Goal: Task Accomplishment & Management: Manage account settings

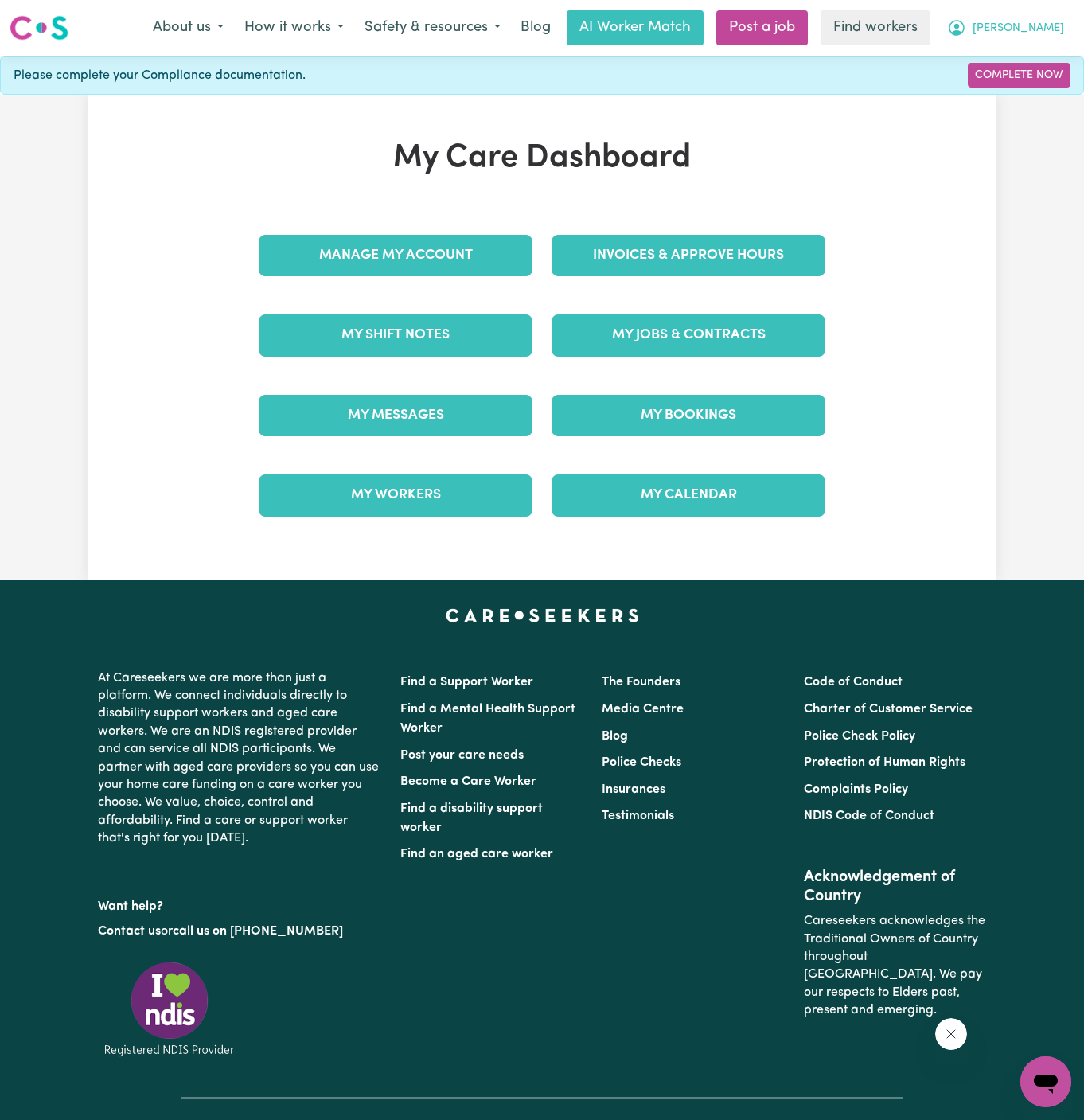
click at [1062, 27] on button "[PERSON_NAME]" at bounding box center [1007, 28] width 138 height 33
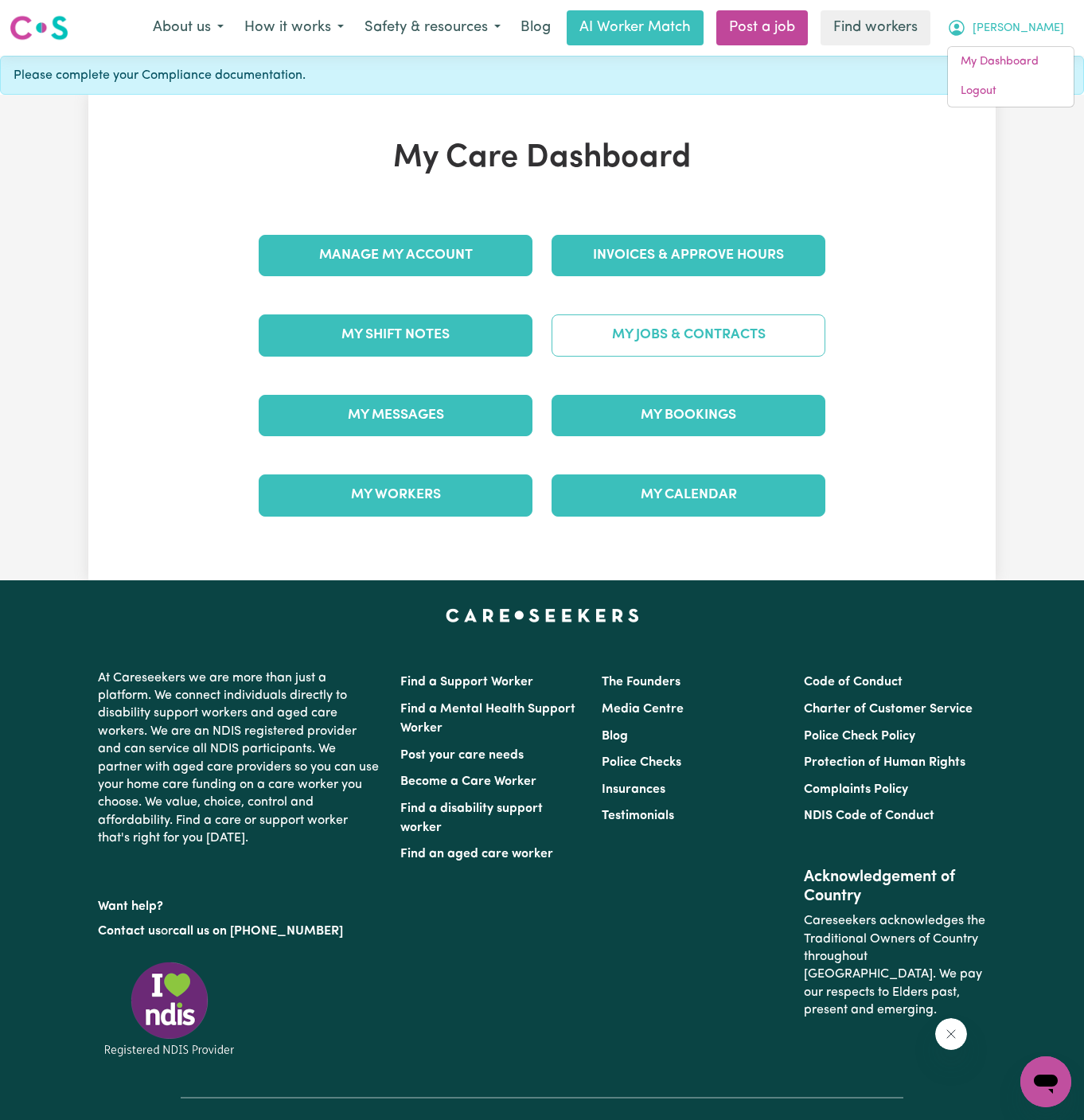
drag, startPoint x: 856, startPoint y: 327, endPoint x: 799, endPoint y: 327, distance: 57.0
click at [810, 327] on div "My Care Dashboard Manage My Account Invoices & Approve Hours My Shift Notes My …" at bounding box center [542, 337] width 908 height 397
click at [799, 327] on link "My Jobs & Contracts" at bounding box center [688, 334] width 274 height 41
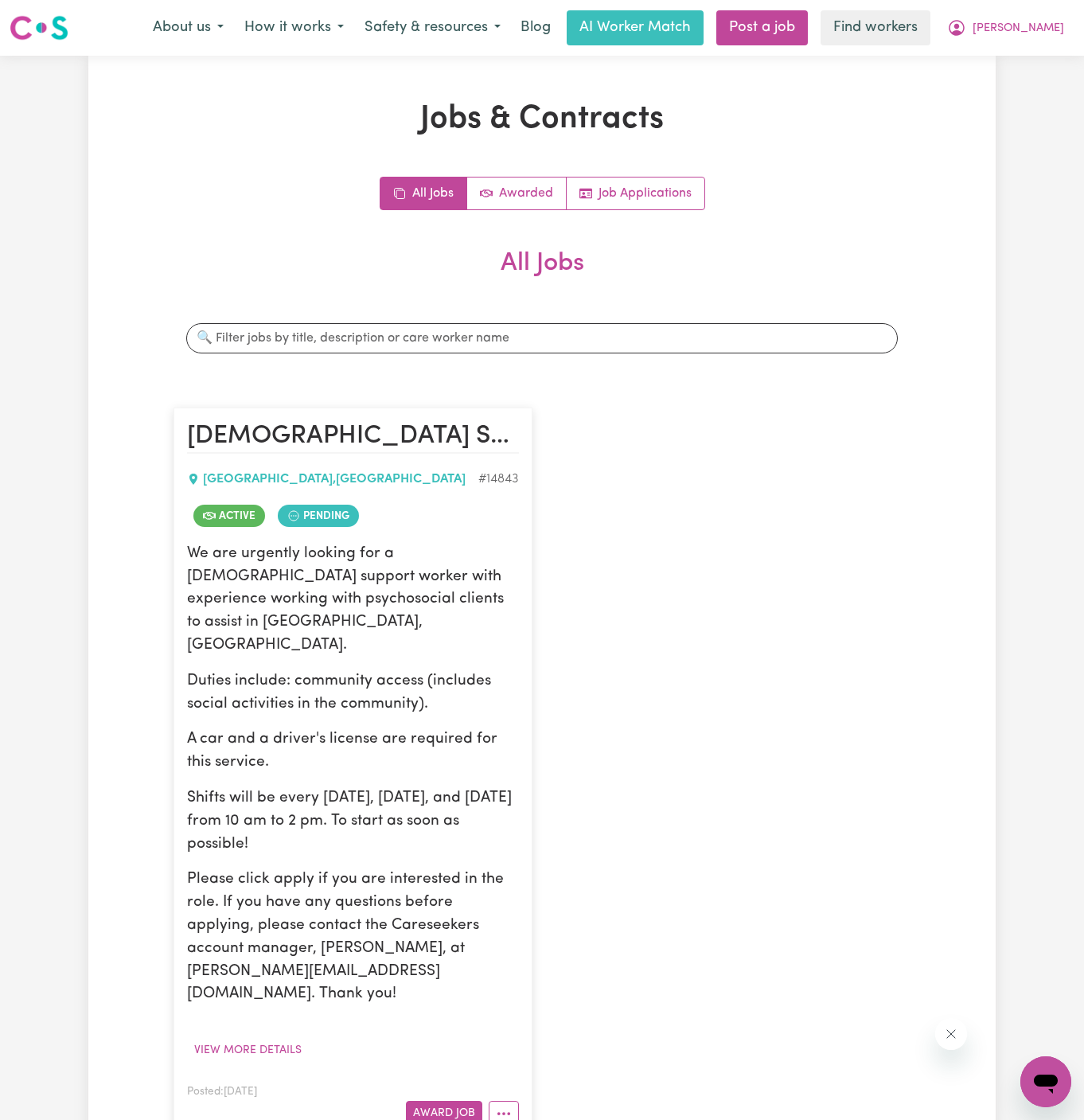
scroll to position [472, 0]
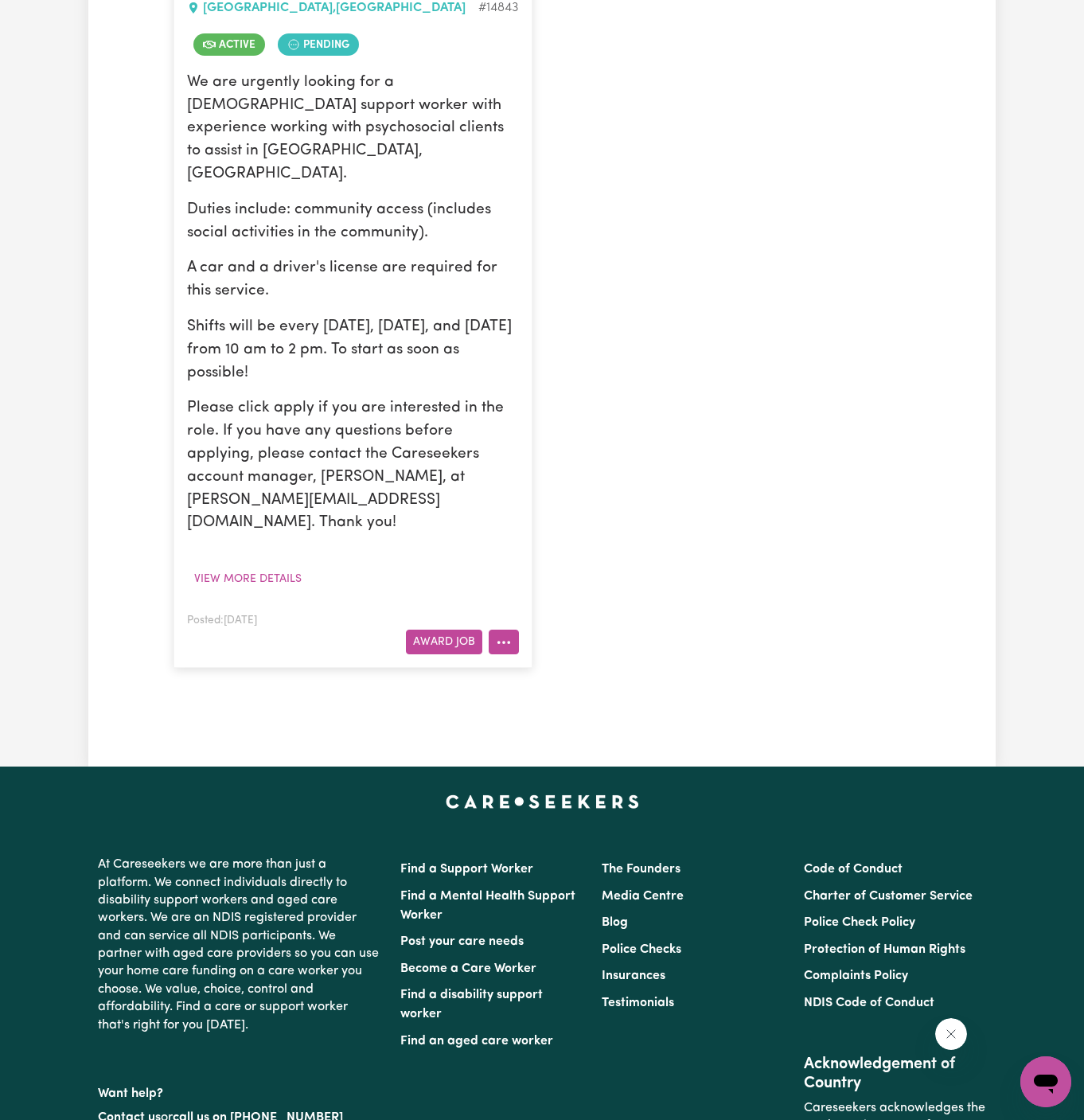
click at [505, 630] on button "More options" at bounding box center [504, 642] width 30 height 25
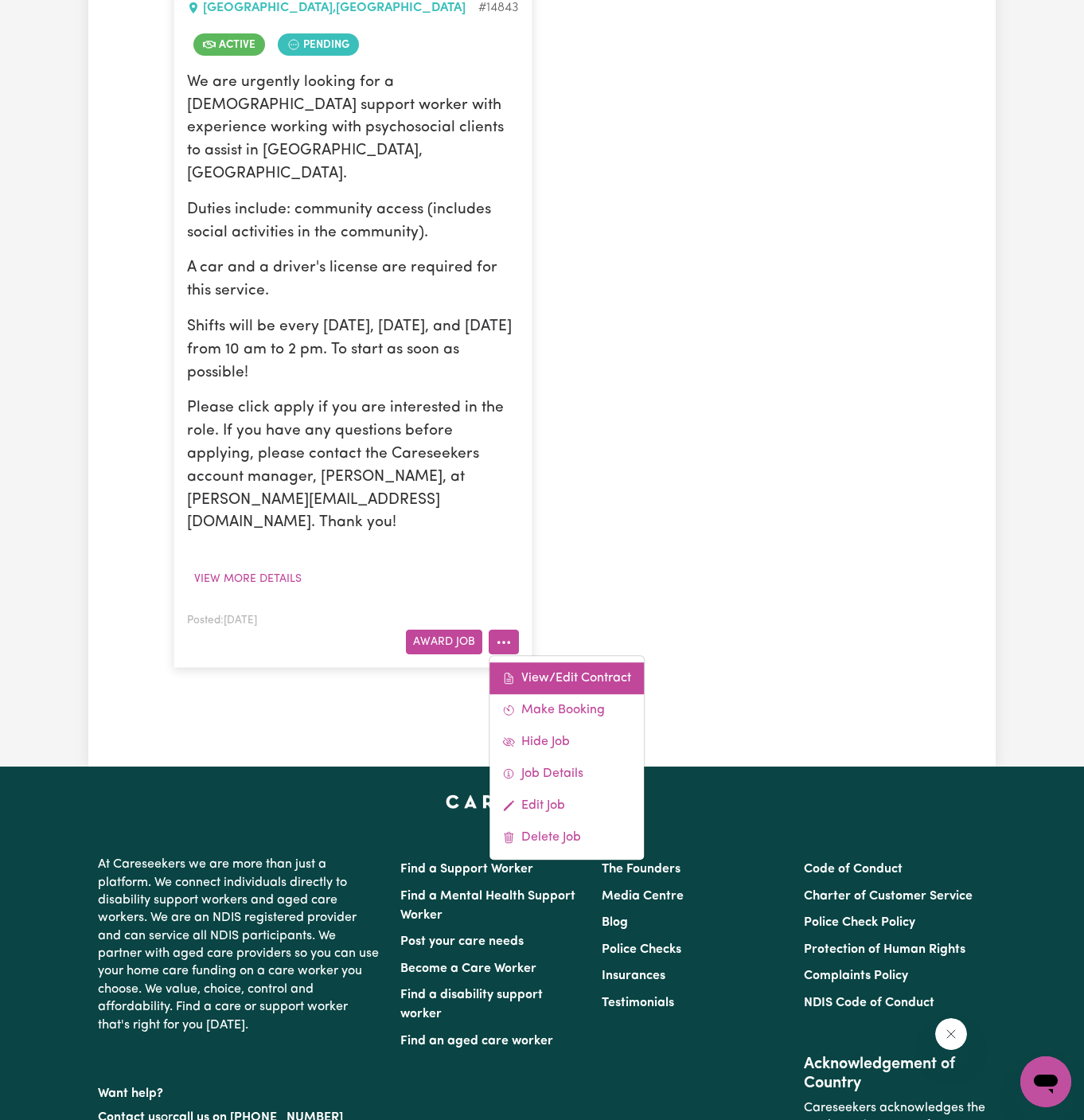
click at [569, 662] on link "View/Edit Contract" at bounding box center [567, 678] width 155 height 32
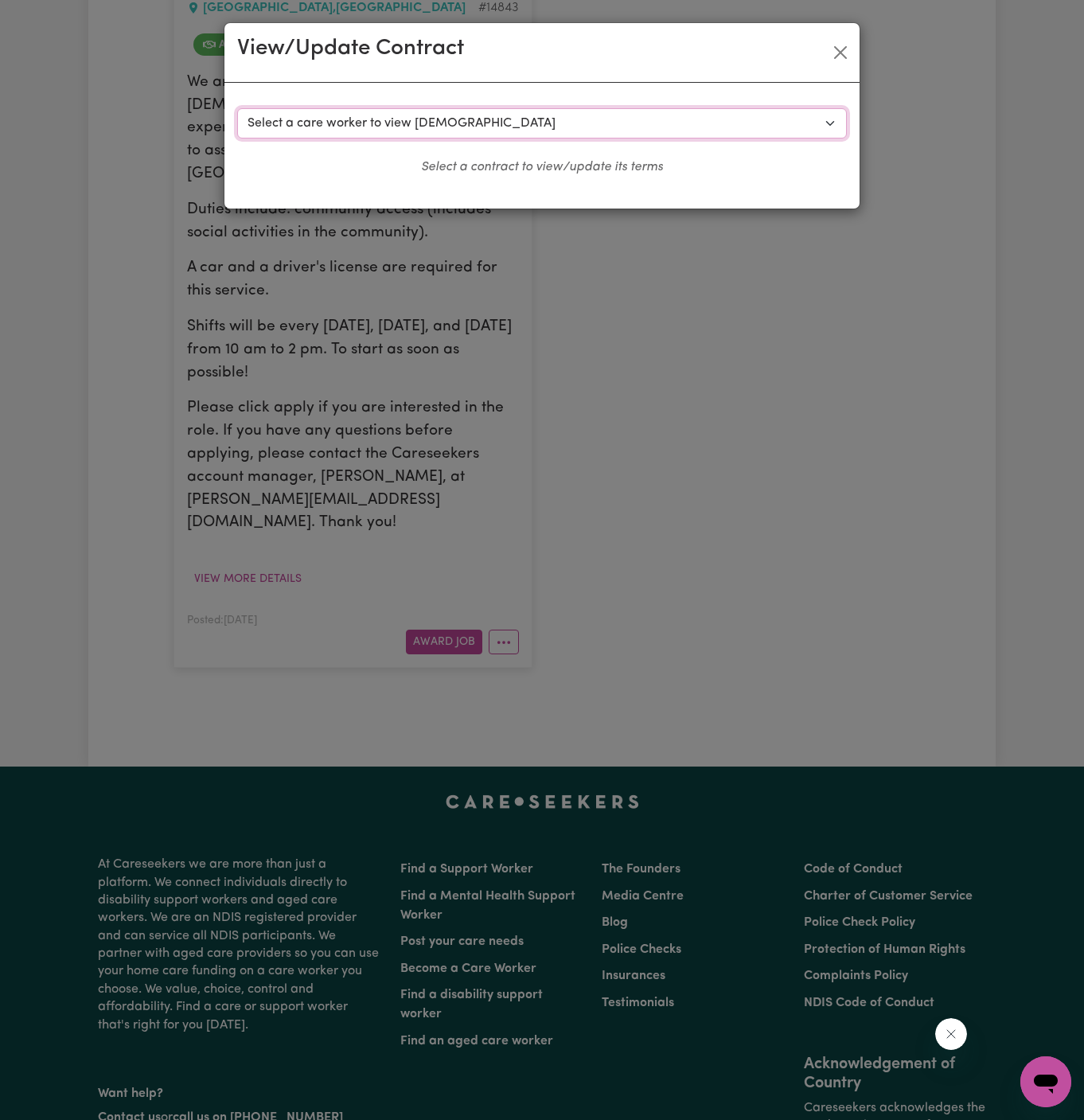
click at [411, 121] on select "Select a care worker to view contract #10490 - Hui Lin (contract accepted) #105…" at bounding box center [542, 123] width 610 height 30
select select "10102"
click at [238, 109] on select "Select a care worker to view contract #10490 - Hui Lin (contract accepted) #105…" at bounding box center [542, 123] width 610 height 30
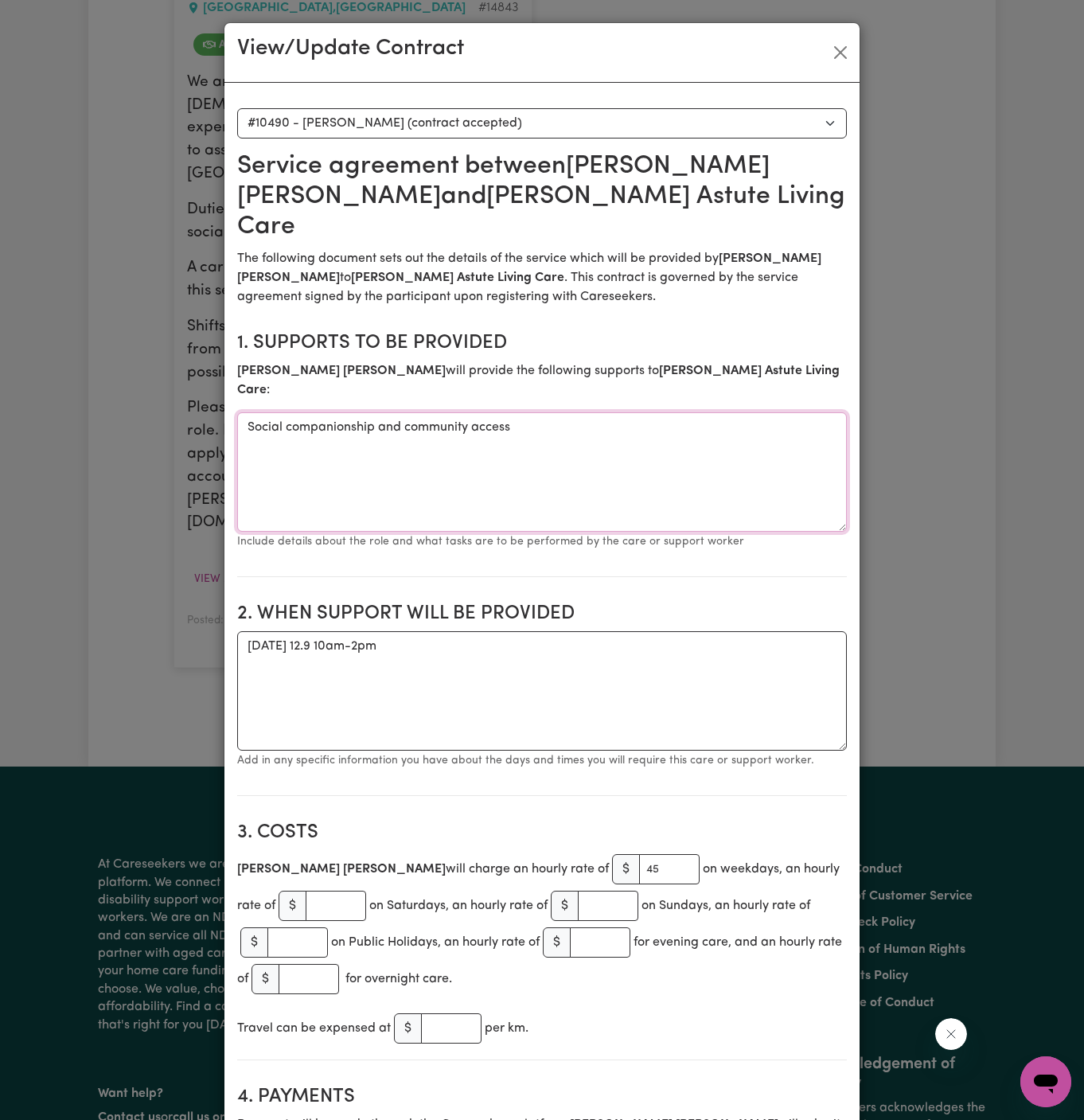
click at [409, 413] on textarea "Social companionship and community access" at bounding box center [542, 472] width 610 height 120
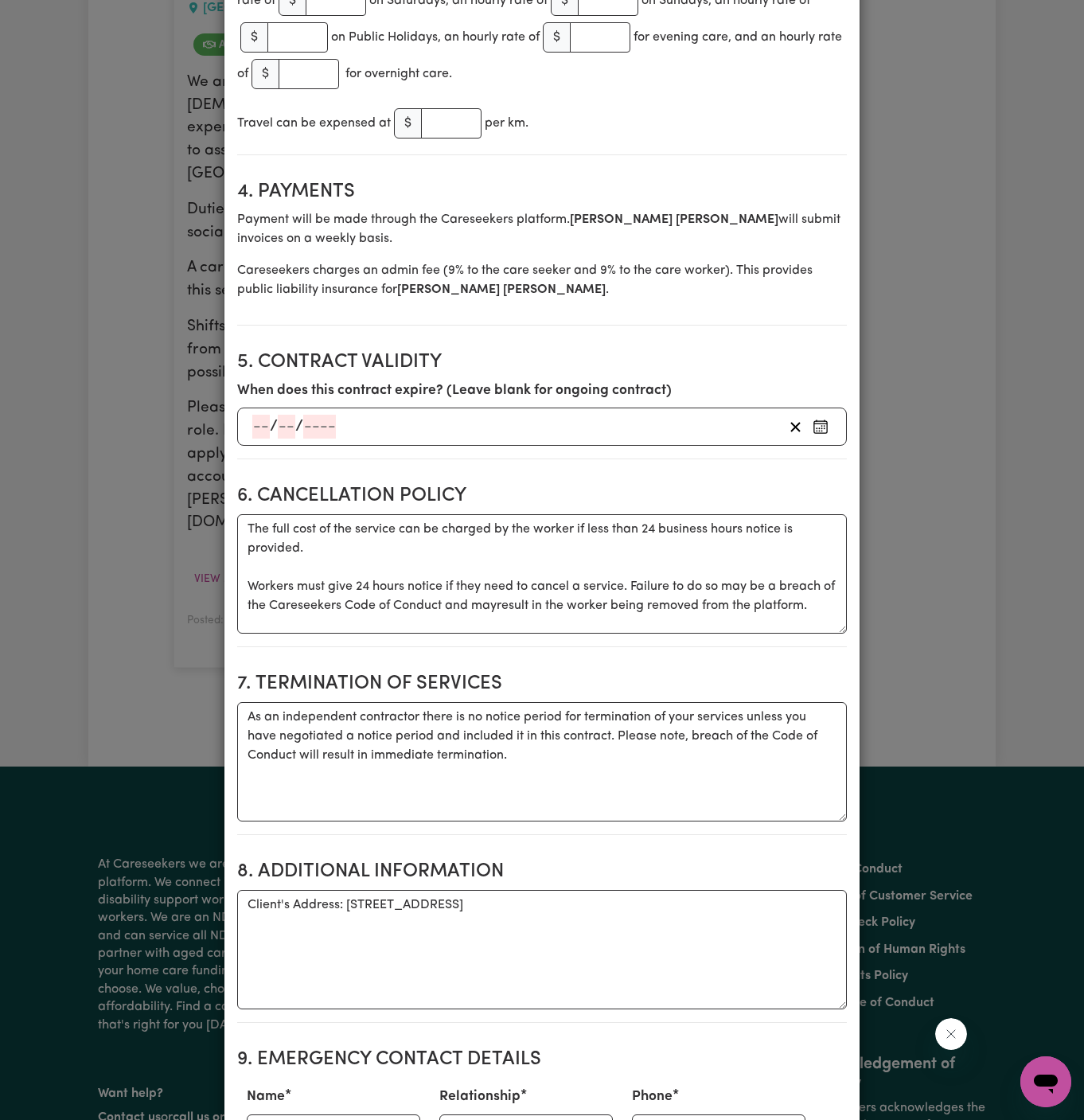
scroll to position [1007, 0]
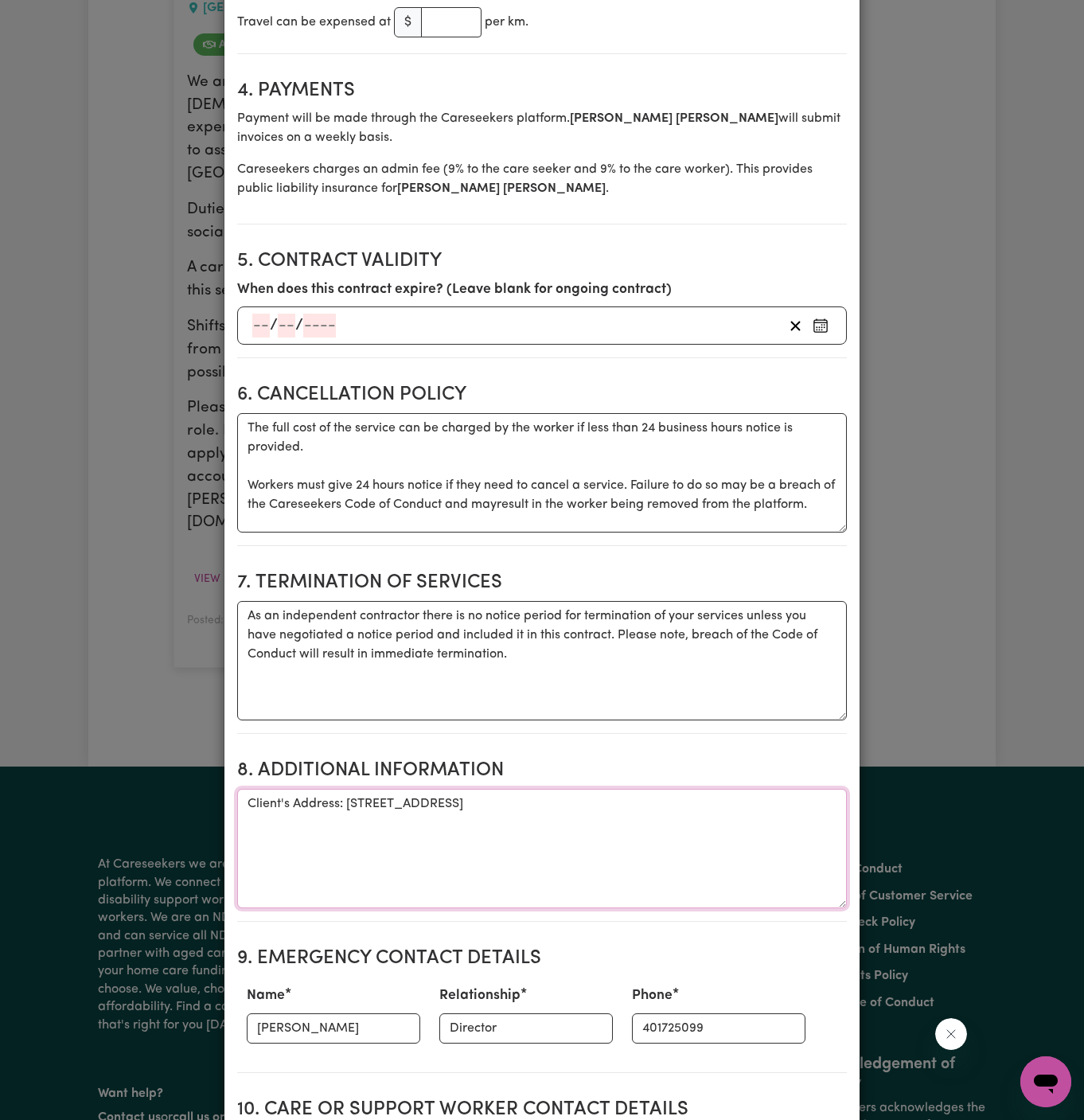
click at [482, 789] on textarea "Client's Address: 361 Crown Street SURRY HILLS, NSW, 2010" at bounding box center [542, 849] width 610 height 120
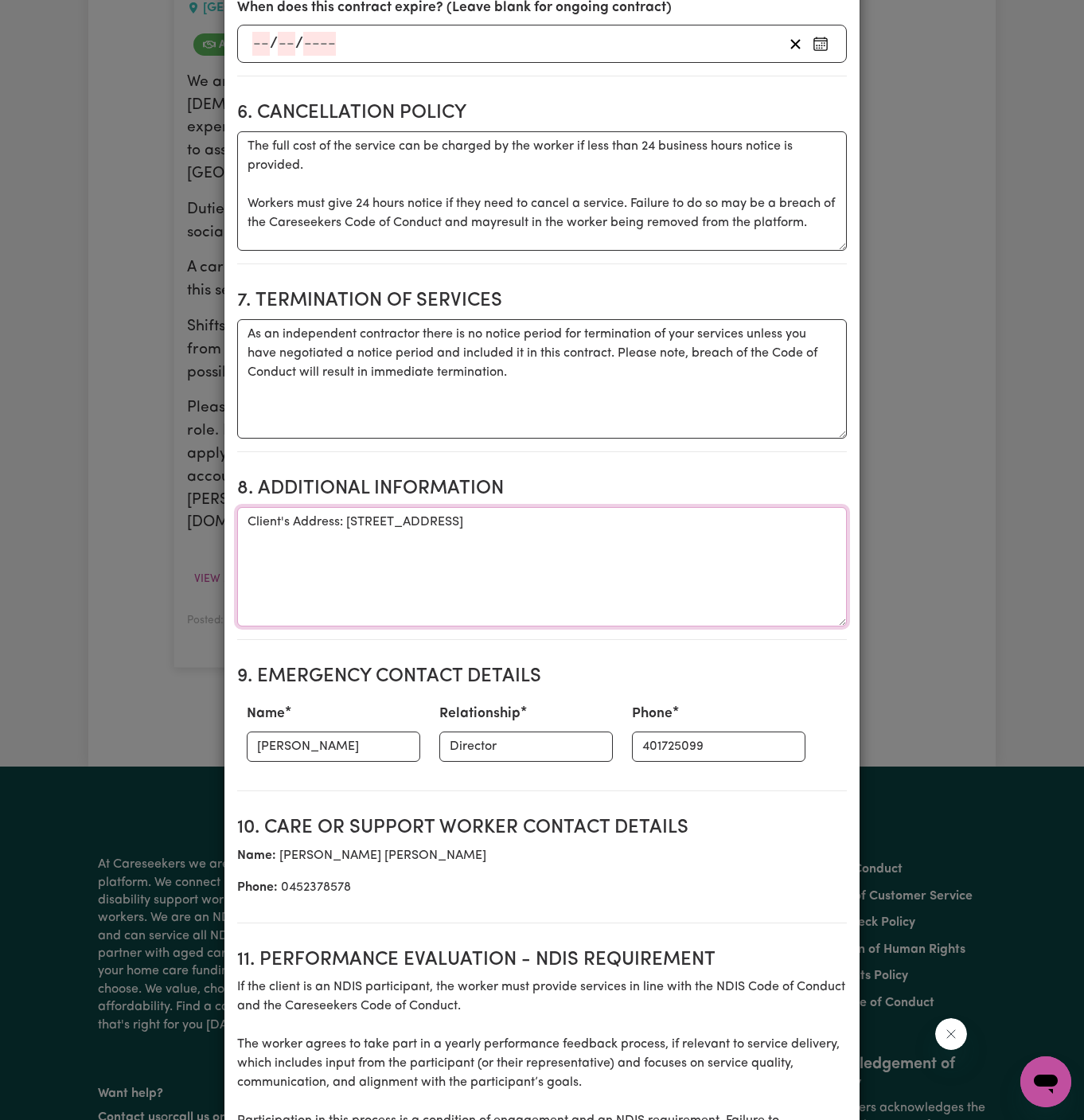
scroll to position [1302, 0]
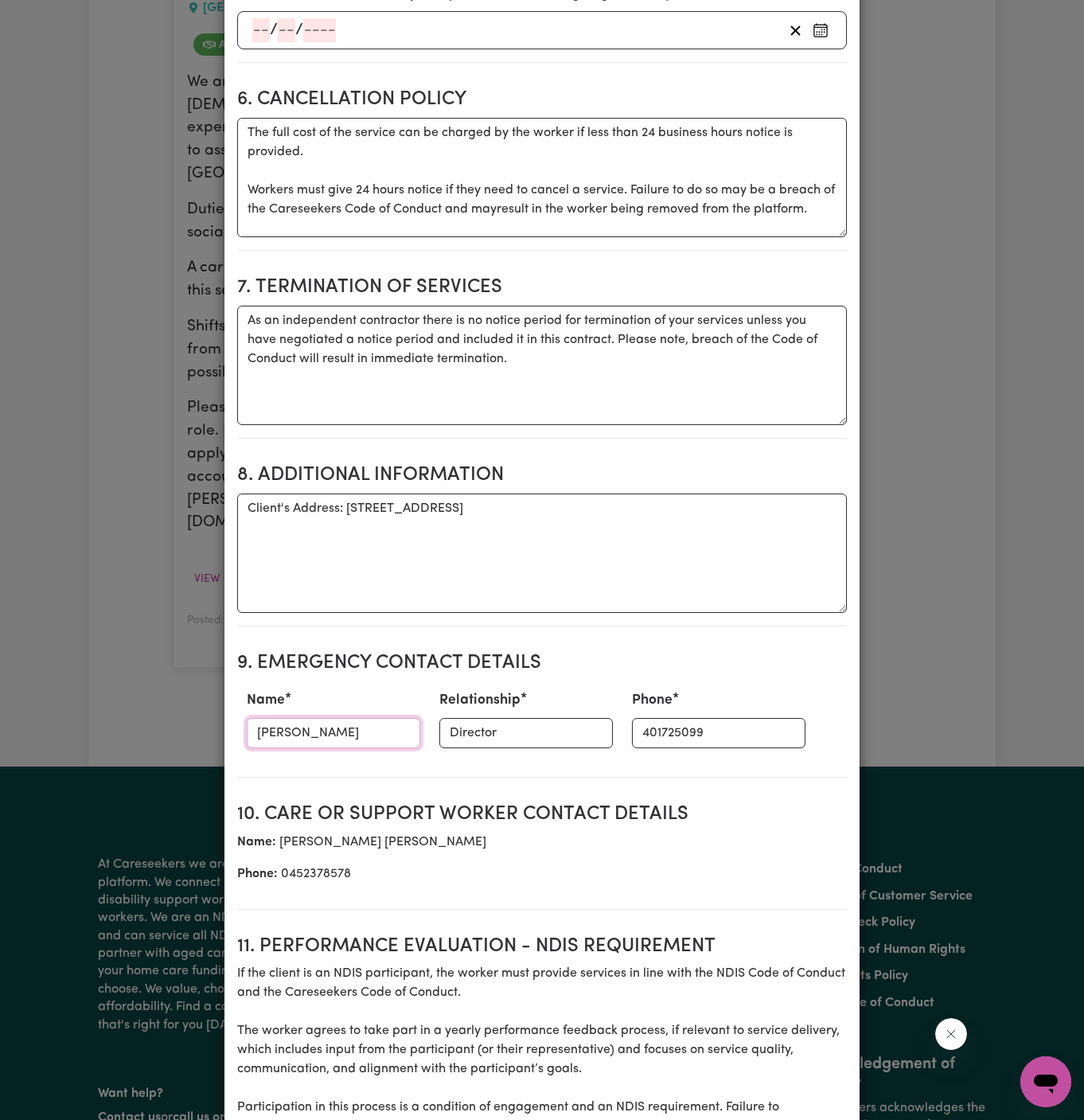
click at [356, 718] on input "Natasha" at bounding box center [333, 733] width 173 height 30
click at [649, 718] on input "401725099" at bounding box center [718, 733] width 173 height 30
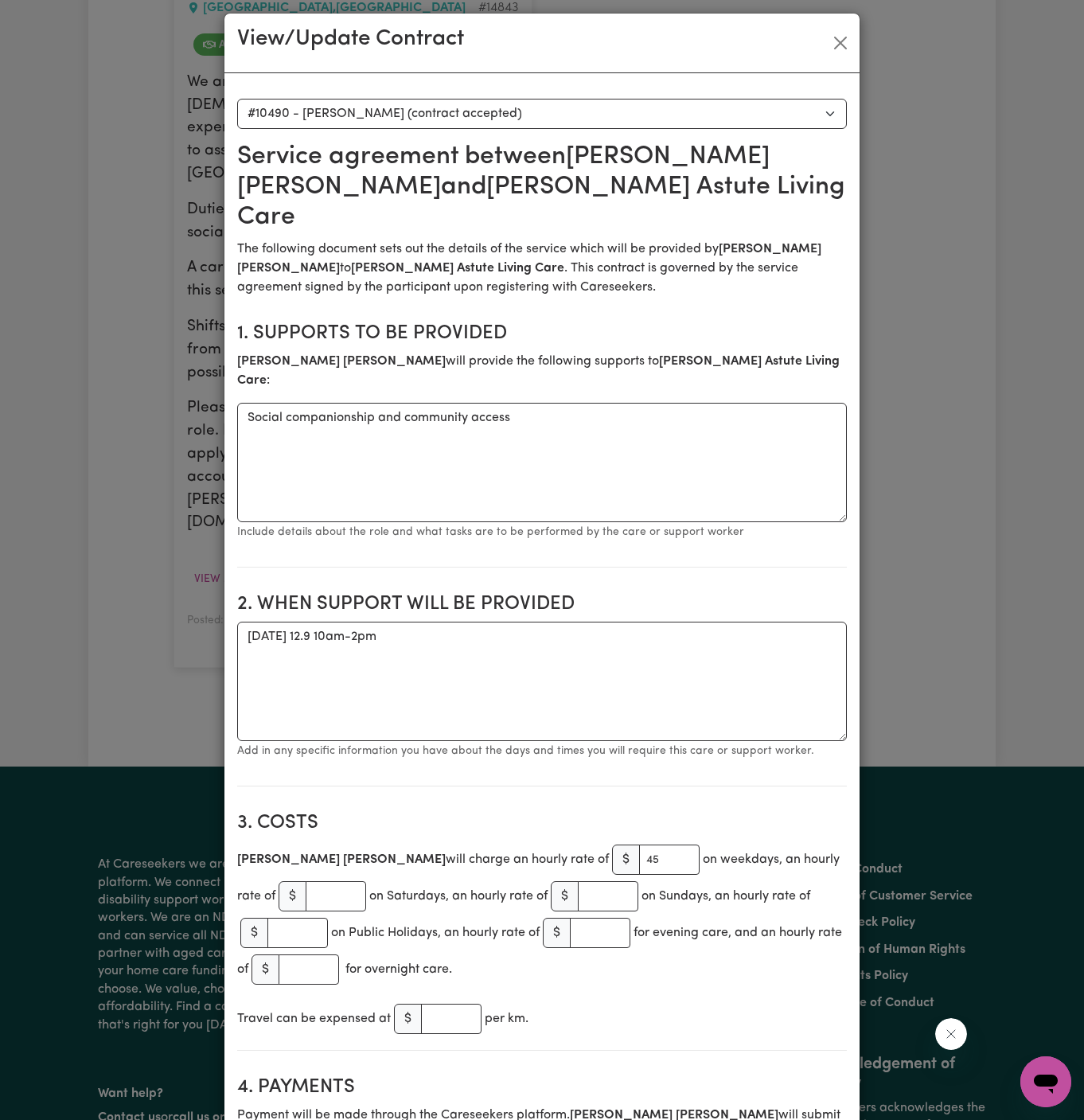
scroll to position [0, 0]
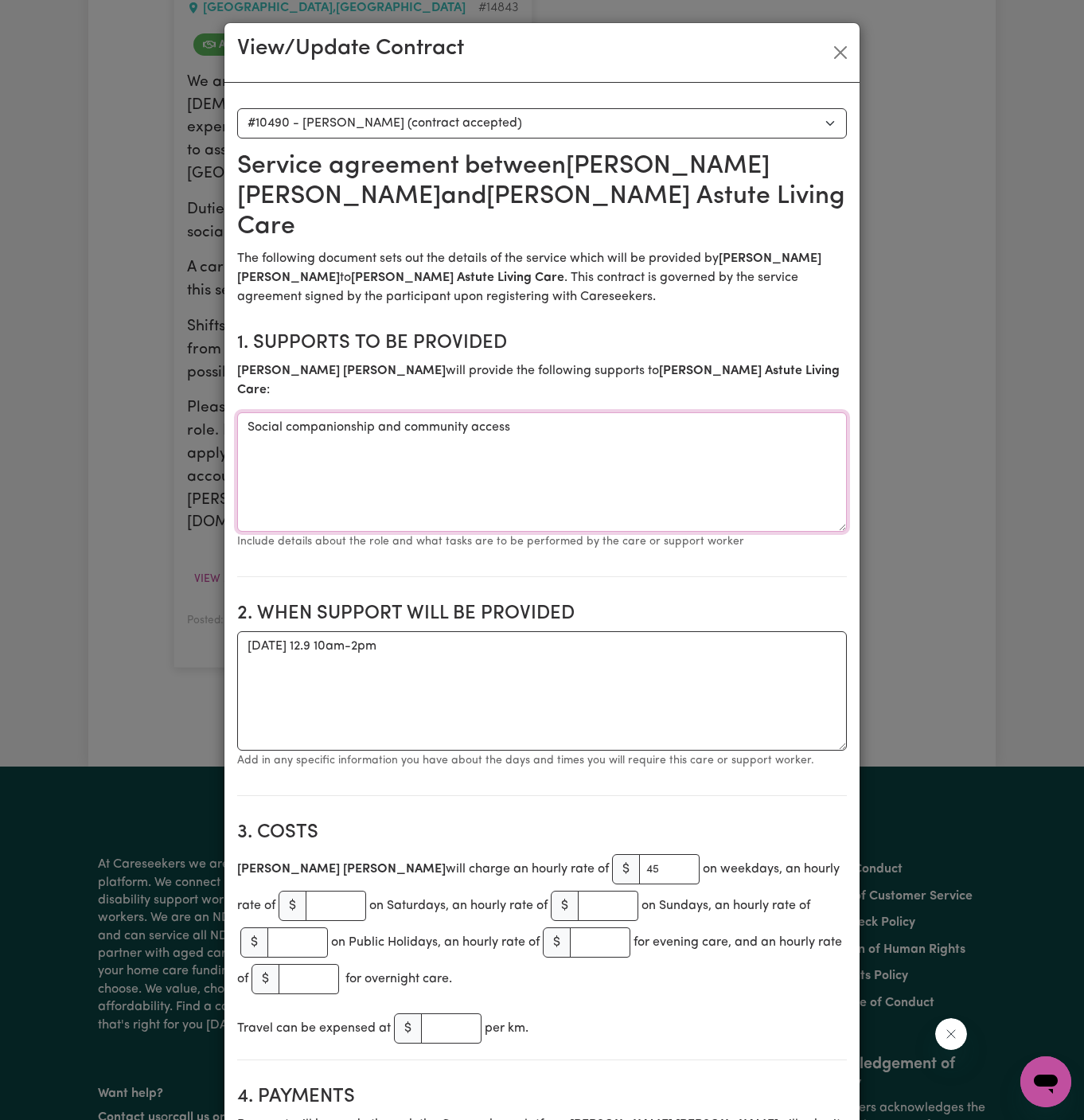
click at [397, 413] on textarea "Social companionship and community access" at bounding box center [542, 472] width 610 height 120
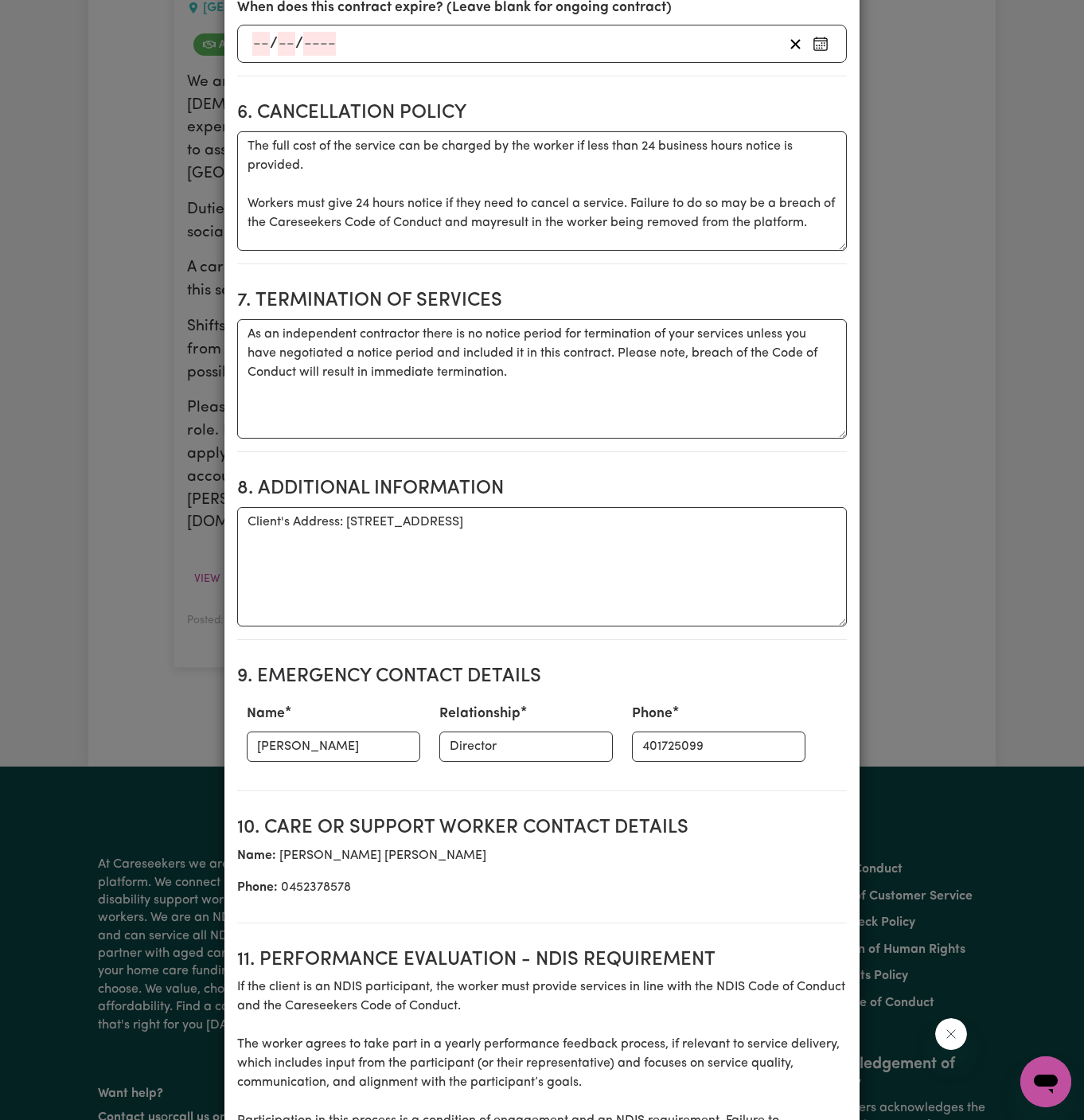
scroll to position [1369, 0]
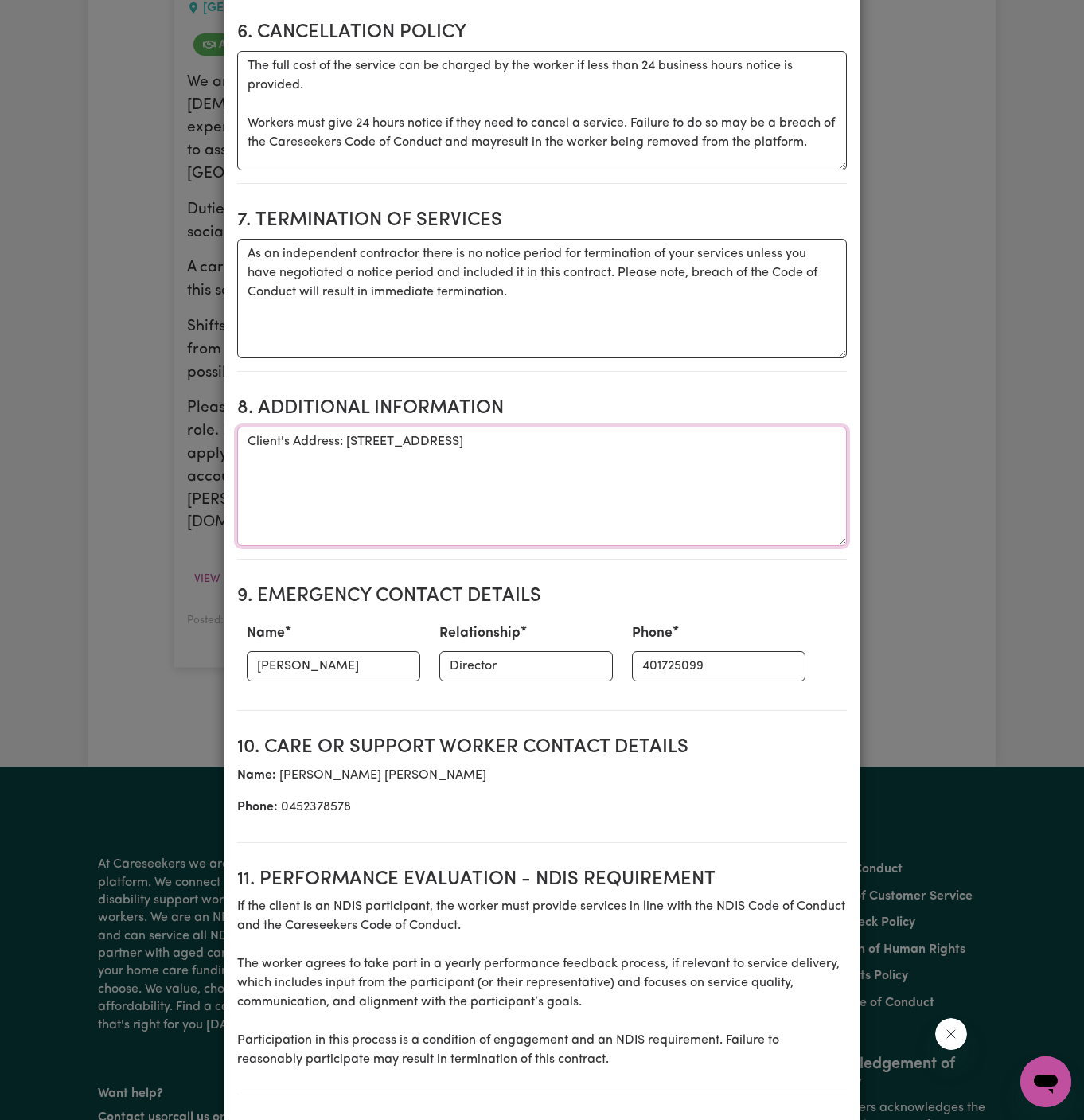
click at [349, 426] on textarea "Client's Address: 361 Crown Street SURRY HILLS, NSW, 2010" at bounding box center [542, 486] width 610 height 120
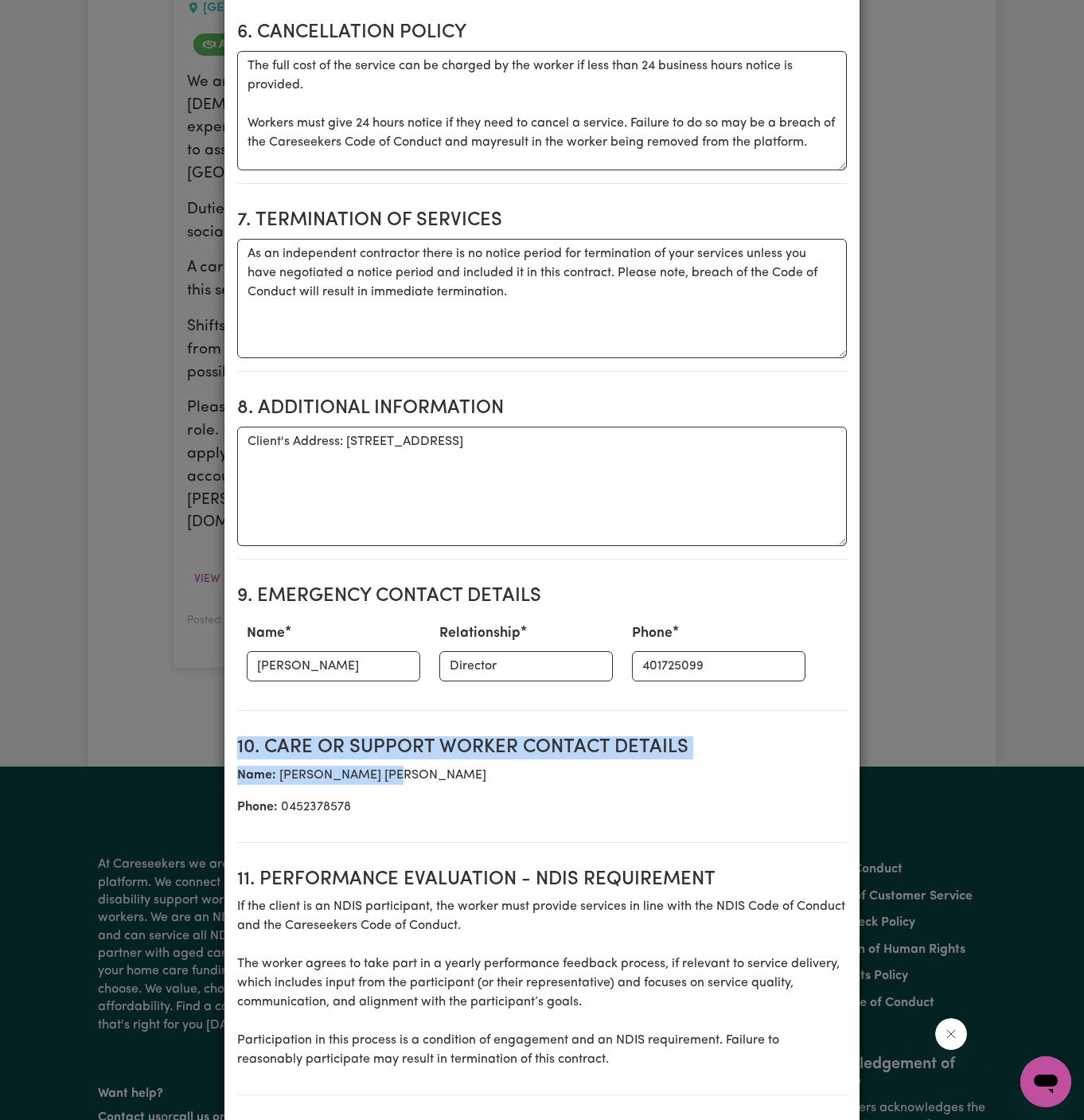
drag, startPoint x: 686, startPoint y: 682, endPoint x: 652, endPoint y: 597, distance: 91.5
click at [652, 597] on section "Service agreement between Hui Lin and Lee Astute Living Care The following docu…" at bounding box center [542, 80] width 610 height 2596
click at [635, 651] on input "401725099" at bounding box center [718, 666] width 173 height 30
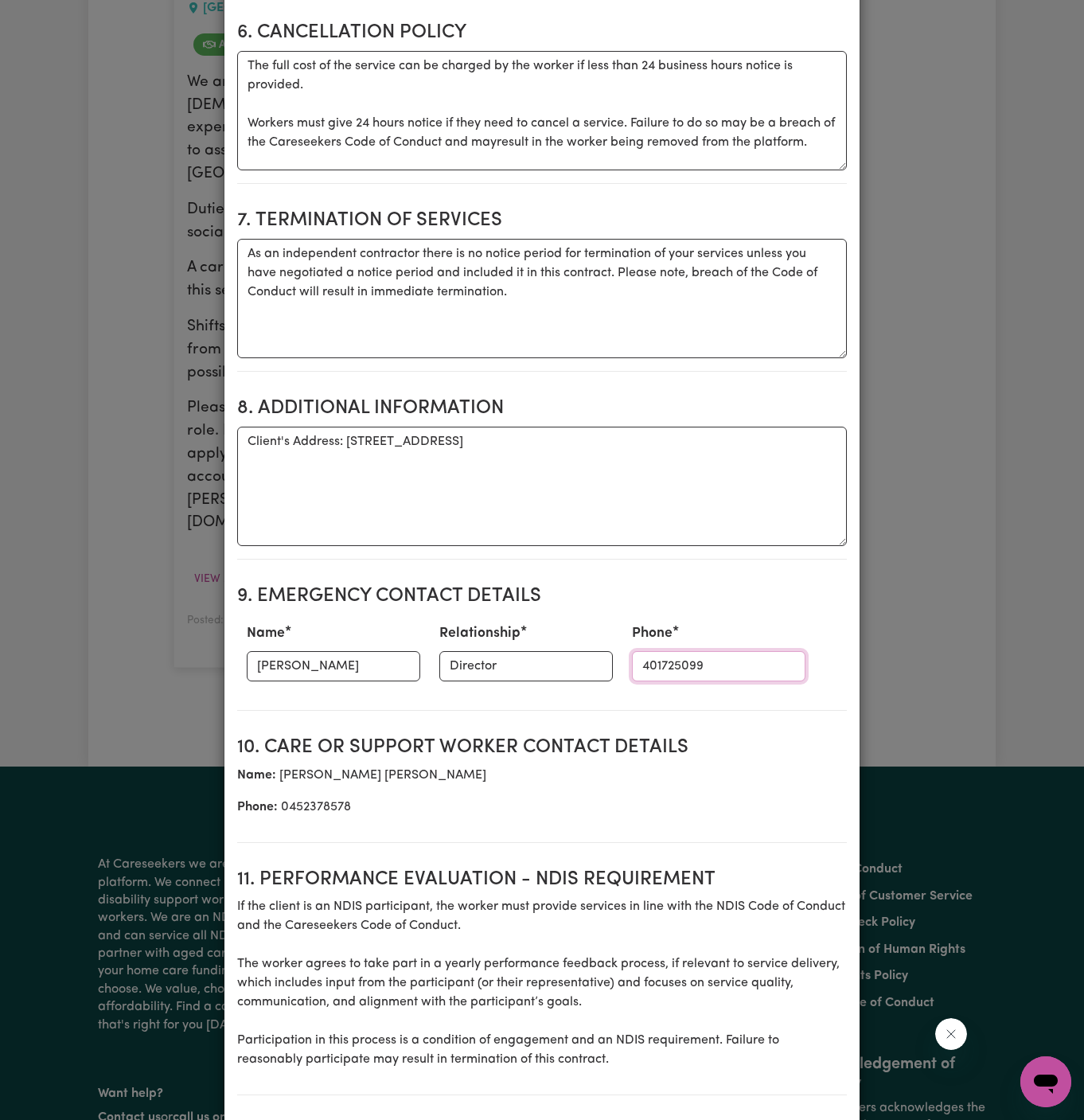
click at [635, 651] on input "401725099" at bounding box center [718, 666] width 173 height 30
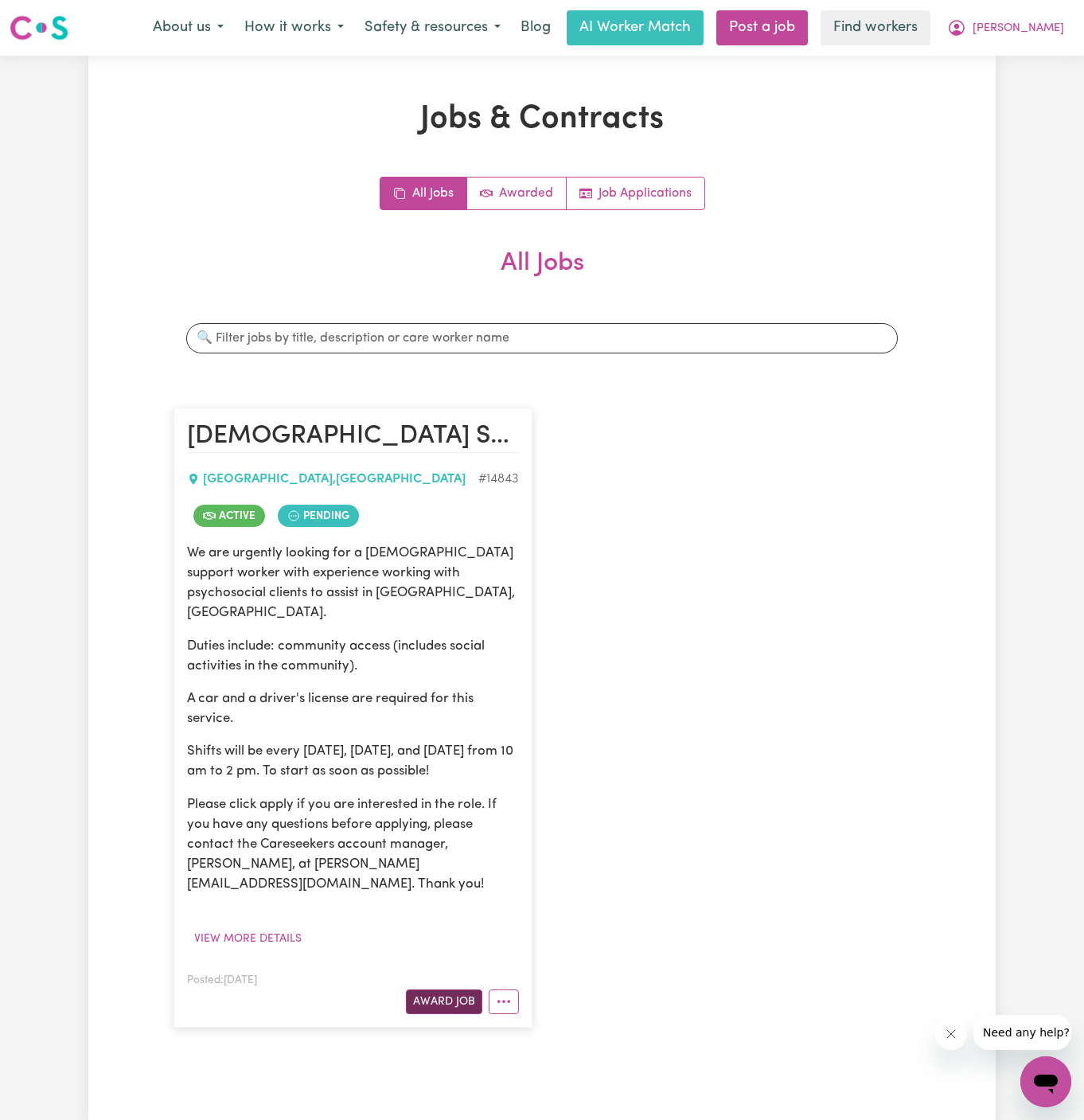
click at [444, 990] on button "Award Job" at bounding box center [444, 1002] width 76 height 25
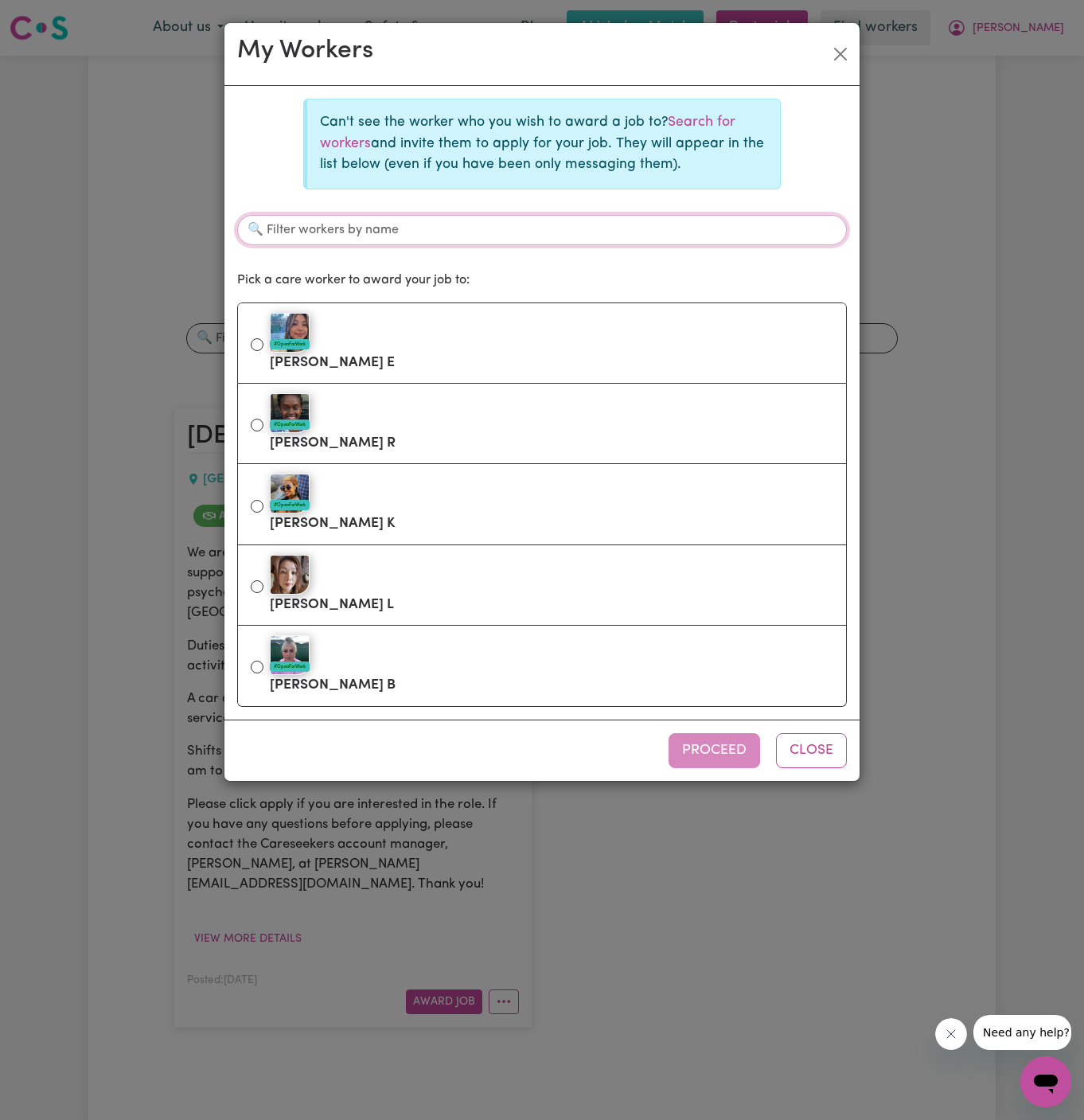
click at [510, 235] on input "Filter workers by name" at bounding box center [542, 229] width 610 height 30
click at [377, 227] on input "Filter workers by name" at bounding box center [542, 229] width 610 height 30
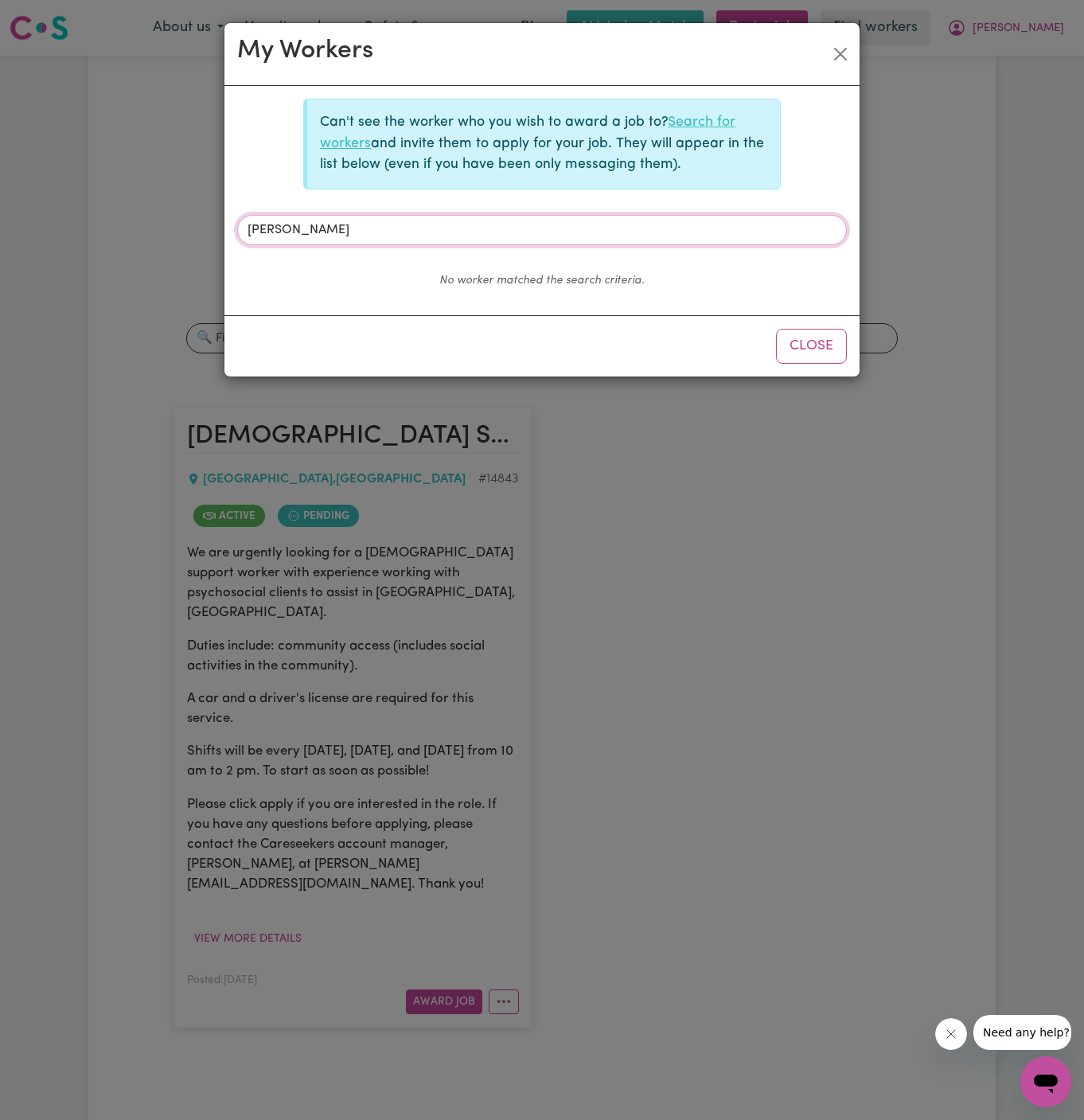
type input "kritika"
click at [703, 121] on link "Search for workers" at bounding box center [528, 132] width 415 height 34
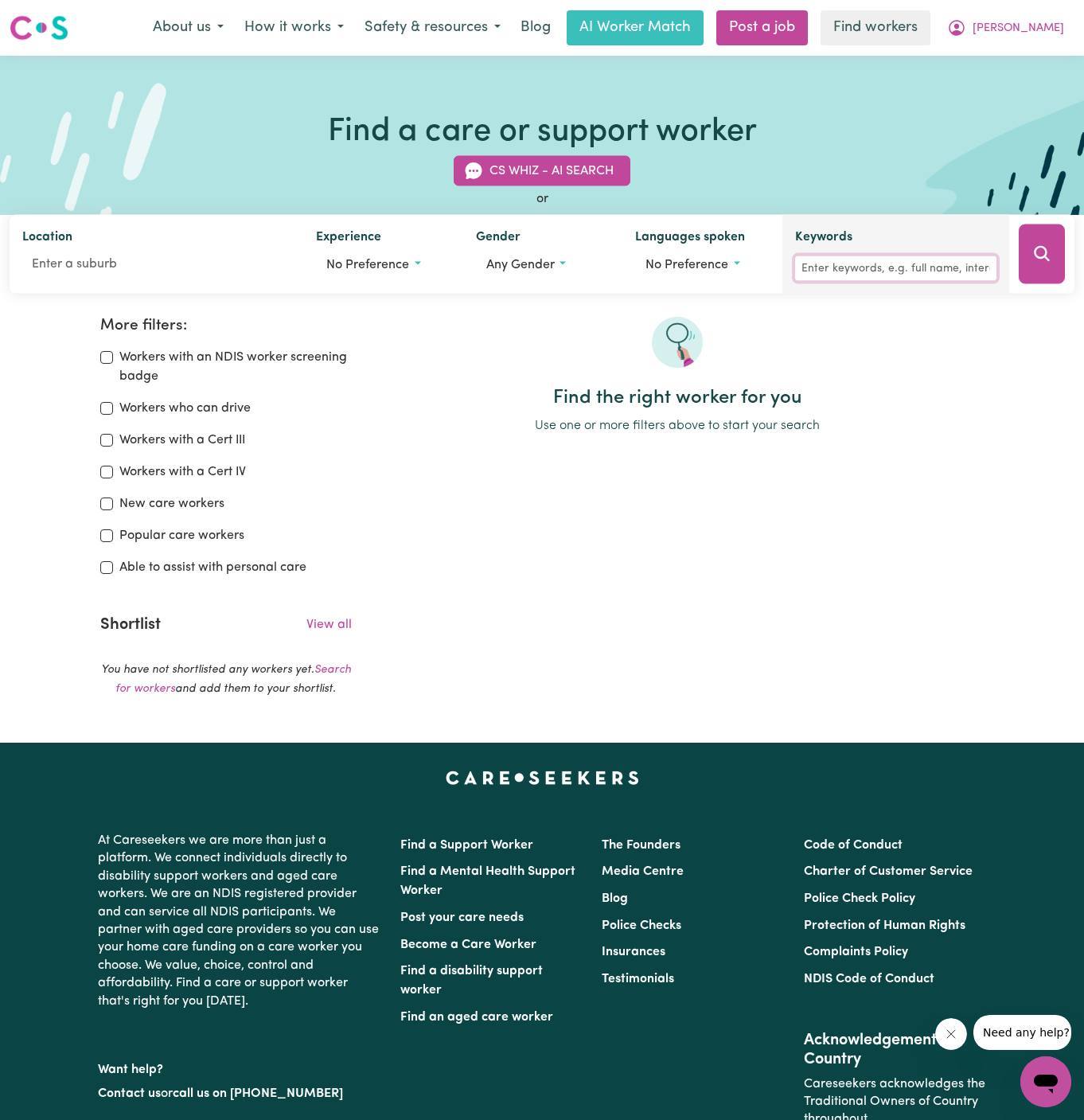
click at [866, 270] on input "Keywords" at bounding box center [896, 268] width 202 height 25
type input "kritika"
click at [1035, 259] on icon "Search" at bounding box center [1042, 253] width 19 height 19
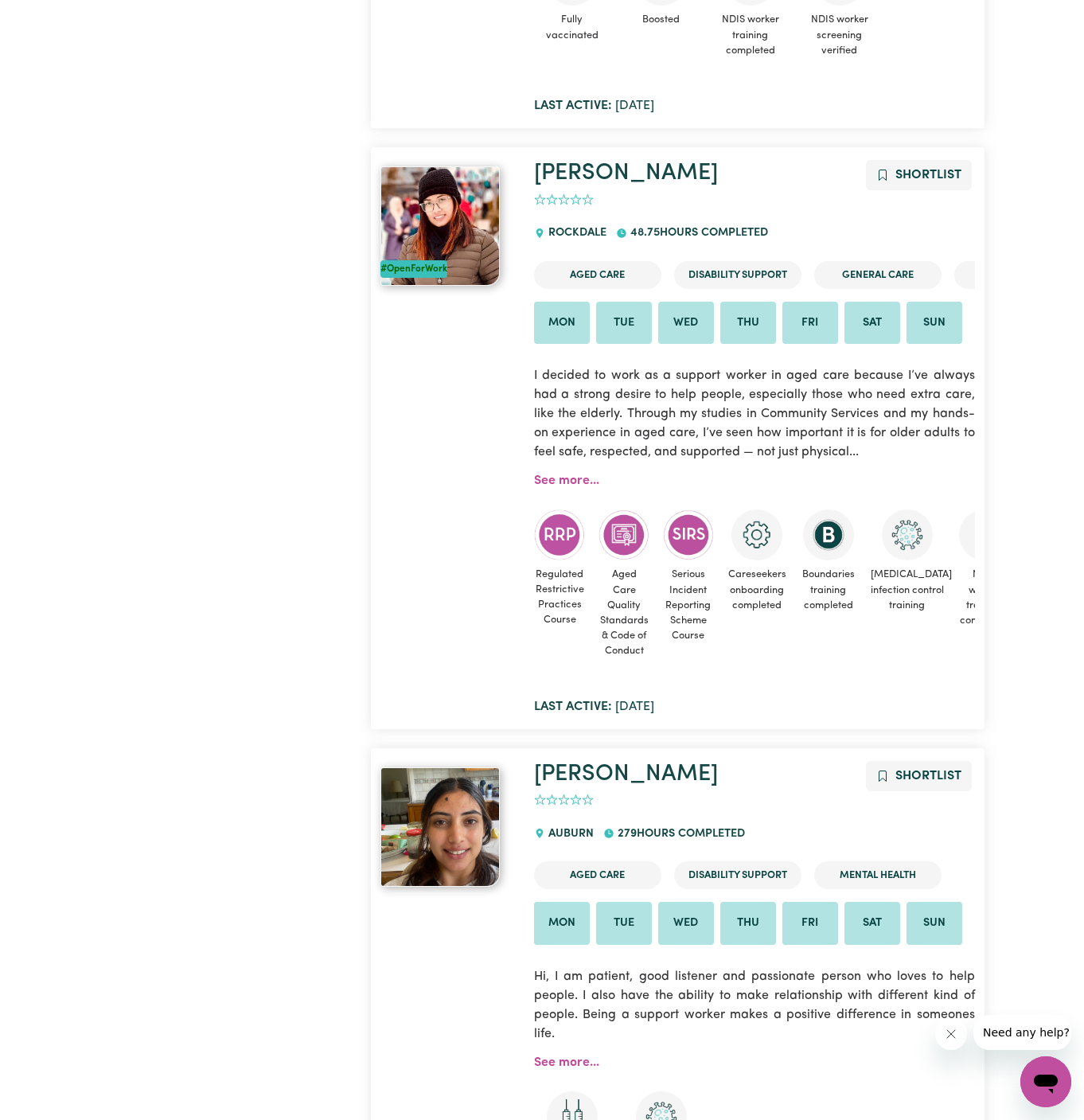
scroll to position [912, 0]
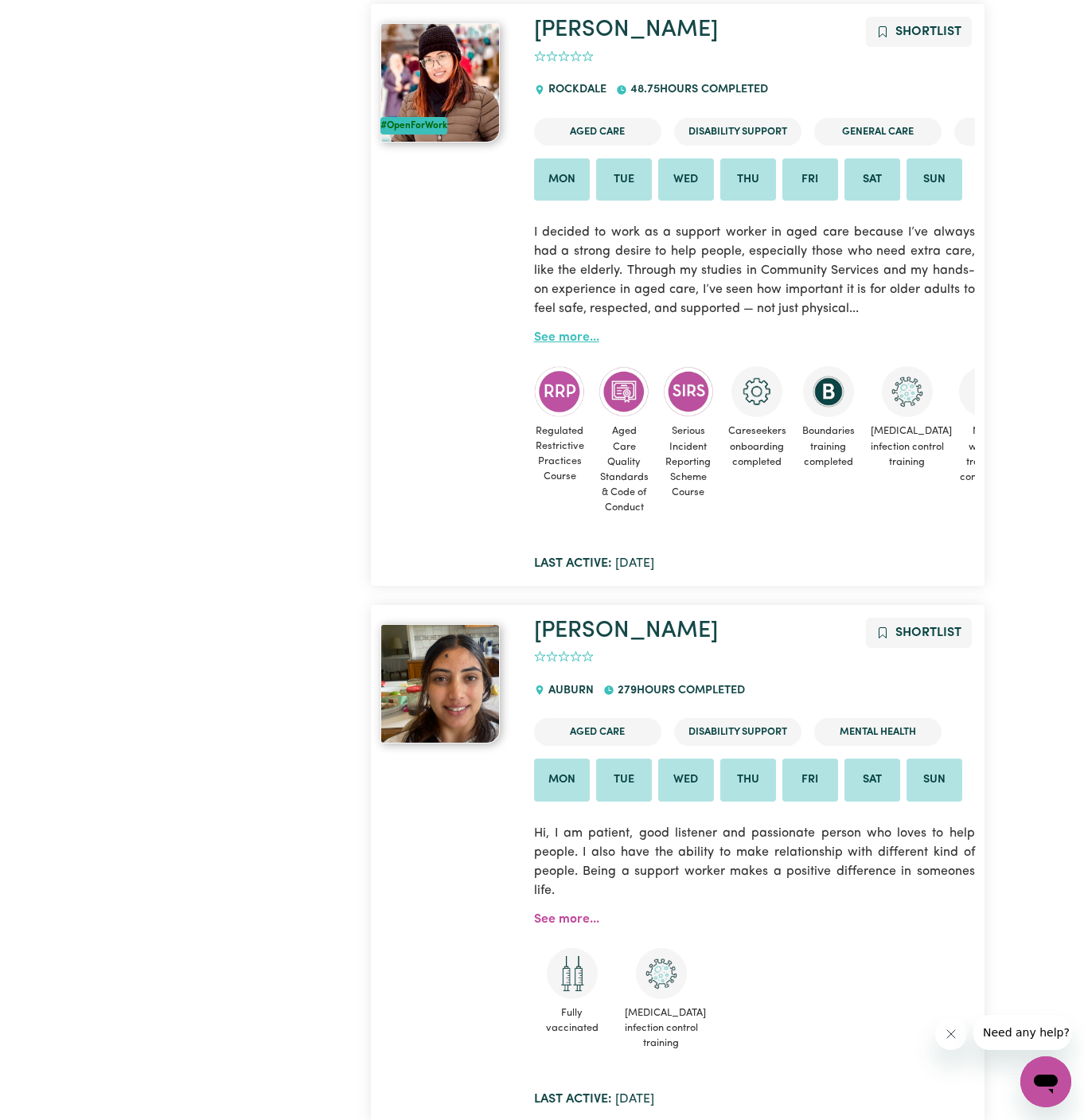
click at [555, 332] on link "See more..." at bounding box center [566, 338] width 65 height 13
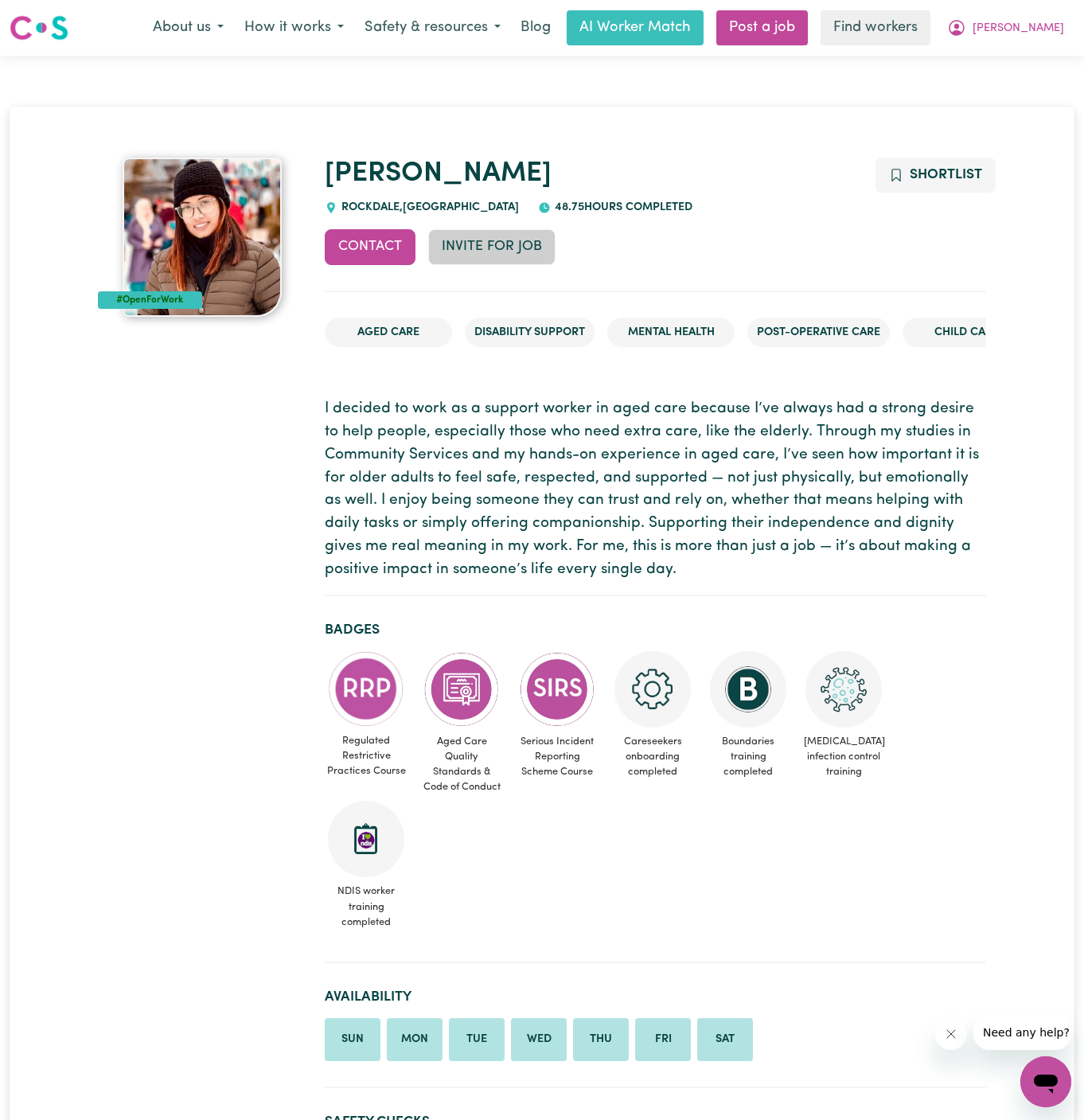
click at [524, 233] on button "Invite for Job" at bounding box center [492, 247] width 127 height 35
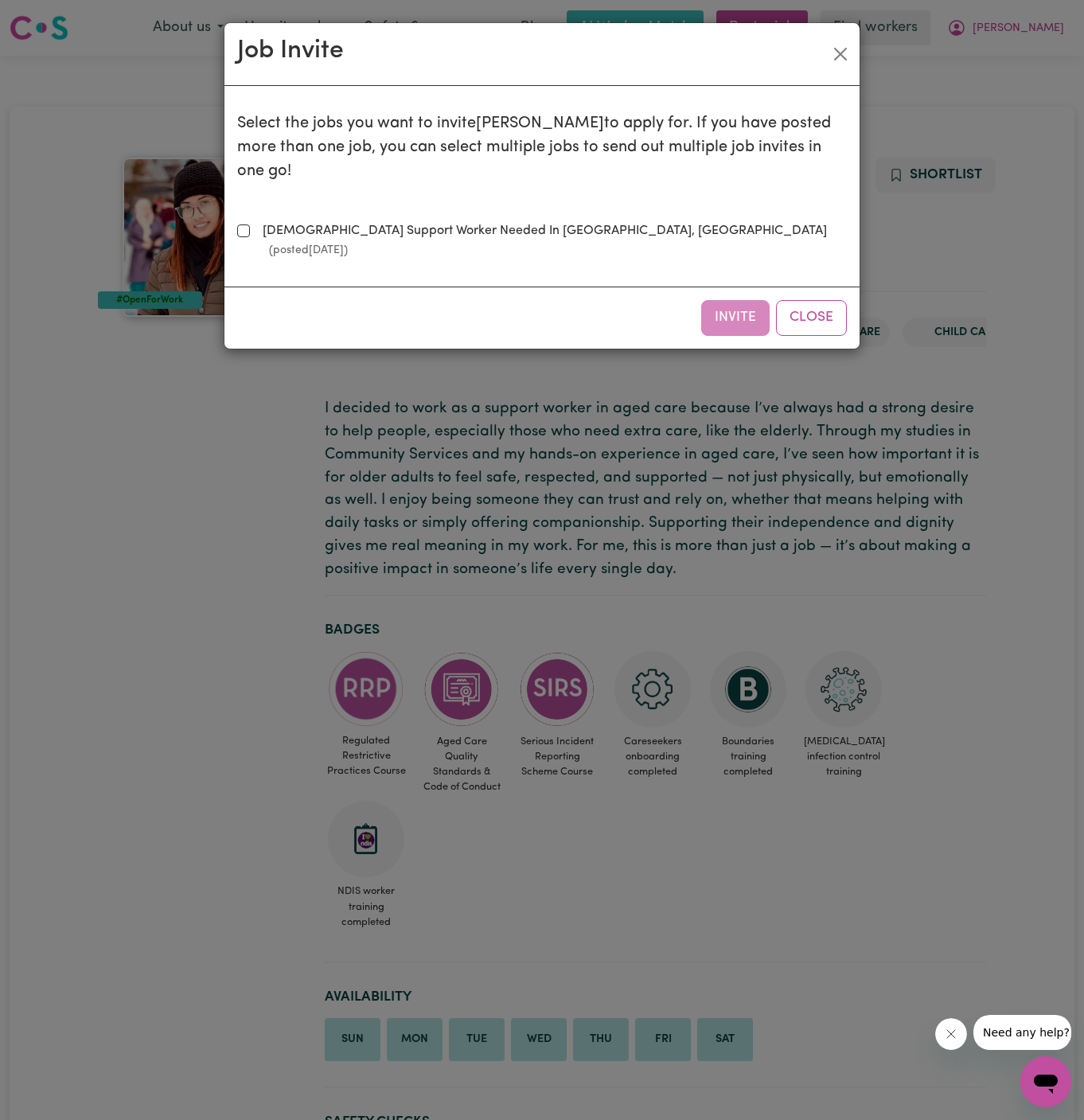
click at [431, 221] on label "Female Support Worker Needed In Surry Hills, NSW (posted Aug 6 2025 )" at bounding box center [551, 239] width 590 height 38
click at [250, 225] on input "Female Support Worker Needed In Surry Hills, NSW (posted Aug 6 2025 )" at bounding box center [244, 231] width 13 height 13
checkbox input "true"
click at [740, 300] on button "Invite" at bounding box center [736, 318] width 68 height 35
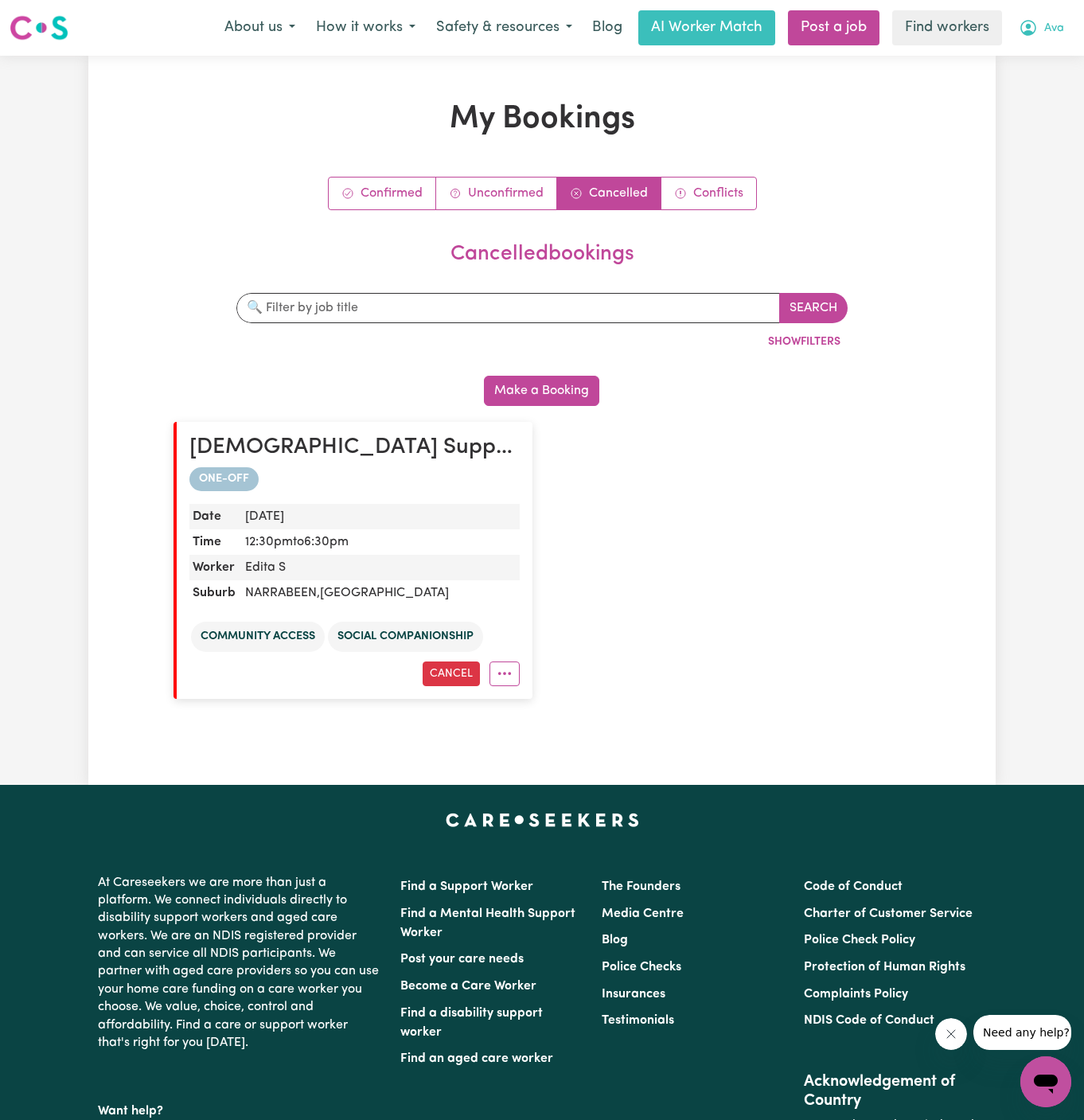
click at [1061, 28] on span "Ava" at bounding box center [1055, 29] width 20 height 18
click at [1045, 79] on link "Logout" at bounding box center [1011, 91] width 126 height 30
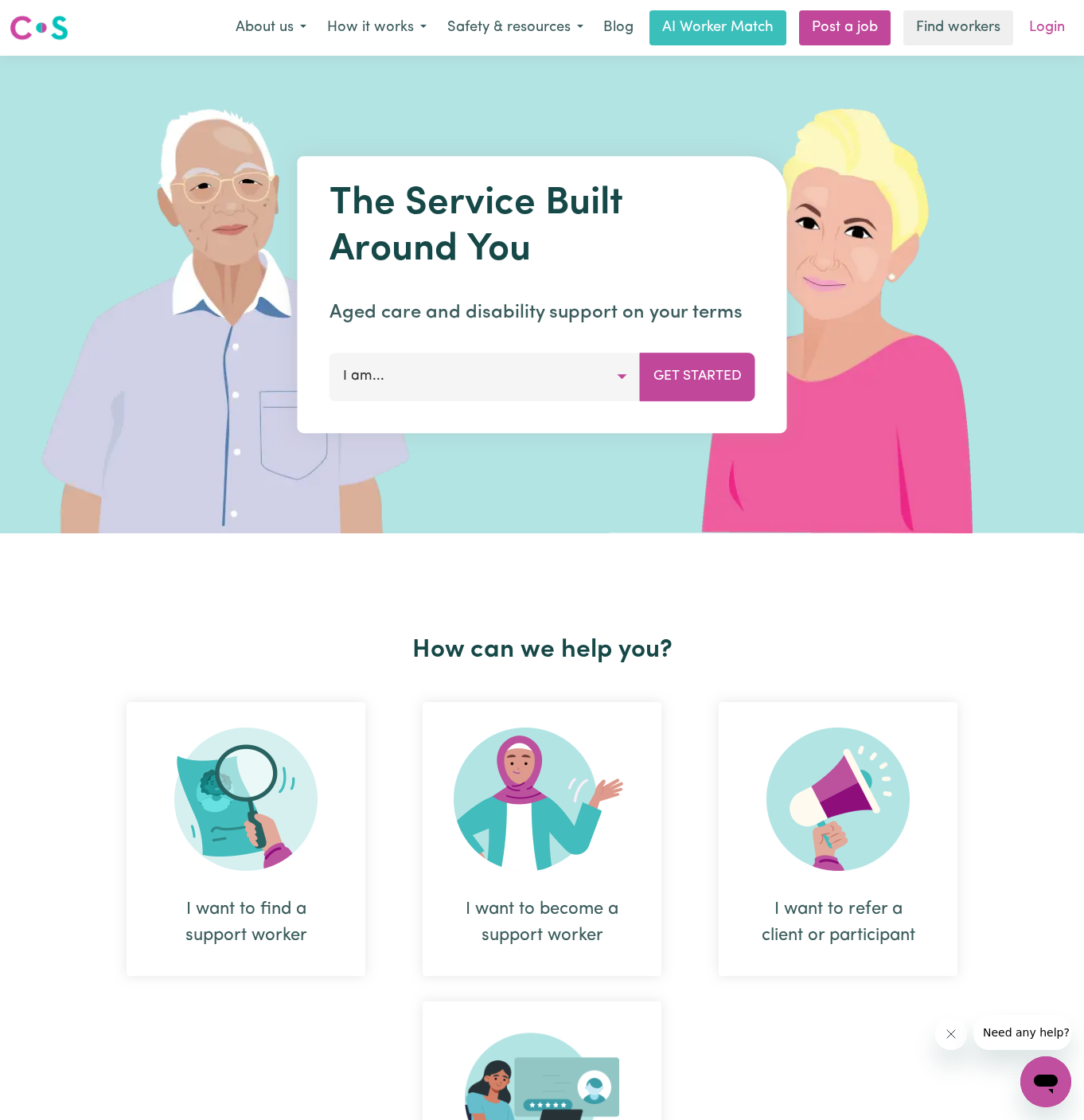
click at [1049, 29] on link "Login" at bounding box center [1047, 28] width 55 height 35
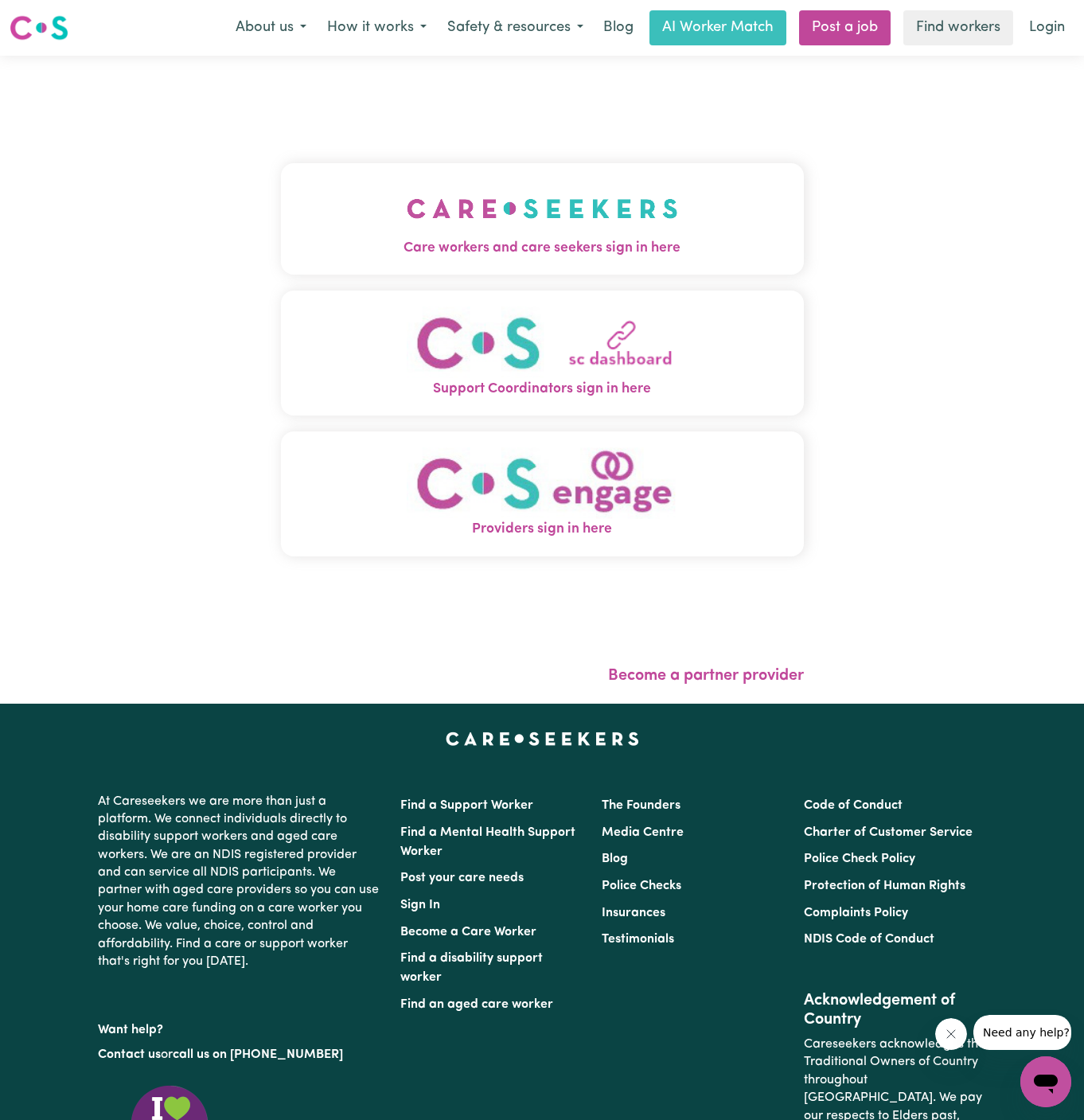
click at [636, 182] on button "Care workers and care seekers sign in here" at bounding box center [542, 218] width 523 height 111
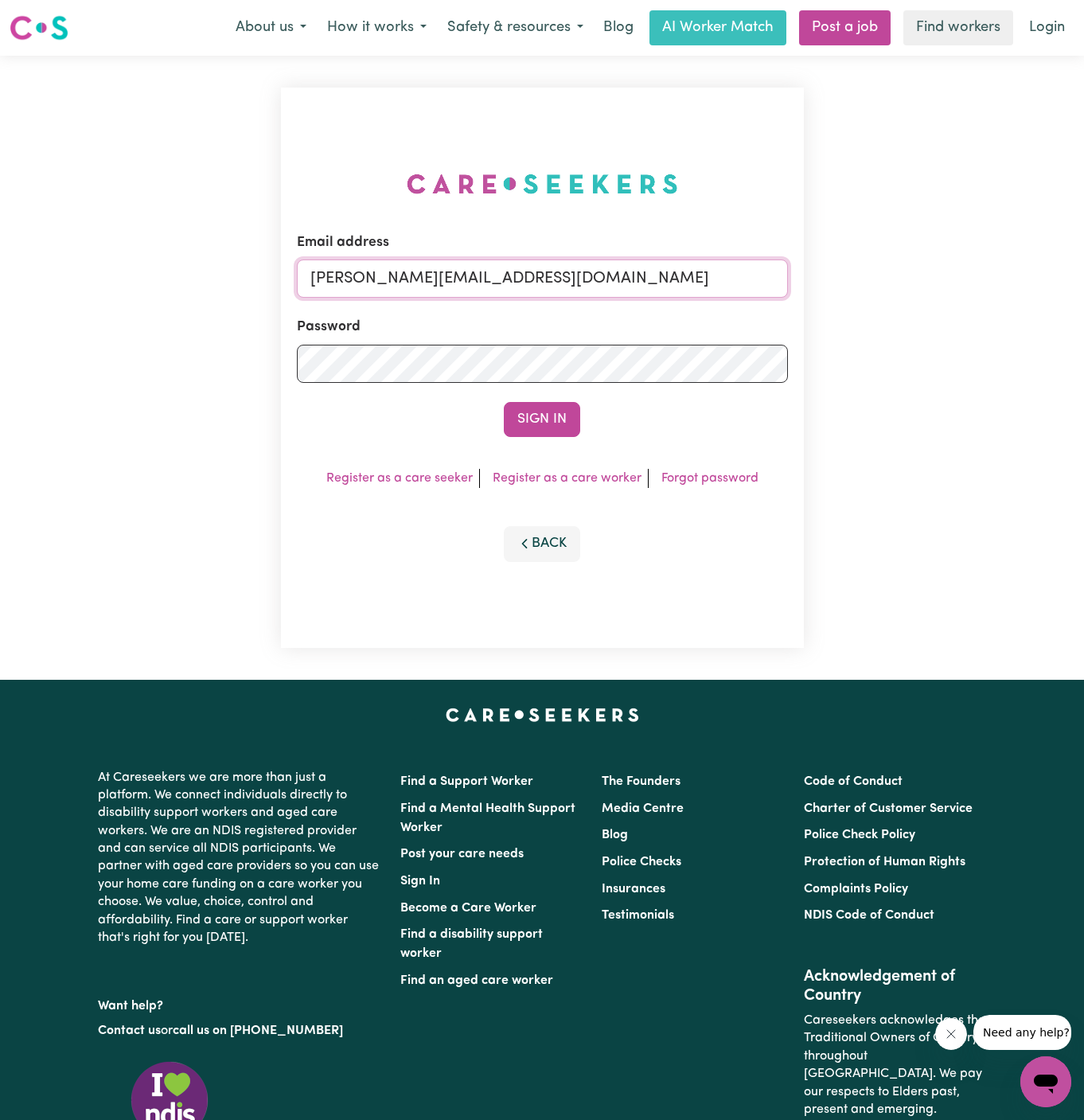
click at [664, 269] on input "[PERSON_NAME][EMAIL_ADDRESS][DOMAIN_NAME]" at bounding box center [542, 278] width 491 height 38
drag, startPoint x: 392, startPoint y: 286, endPoint x: 910, endPoint y: 285, distance: 518.0
click at [910, 285] on div "Email address [EMAIL_ADDRESS][DOMAIN_NAME] Password Sign In Register as a care …" at bounding box center [542, 368] width 1084 height 624
type input "[EMAIL_ADDRESS][DOMAIN_NAME]"
click at [548, 420] on button "Sign In" at bounding box center [542, 420] width 76 height 35
